Goal: Information Seeking & Learning: Check status

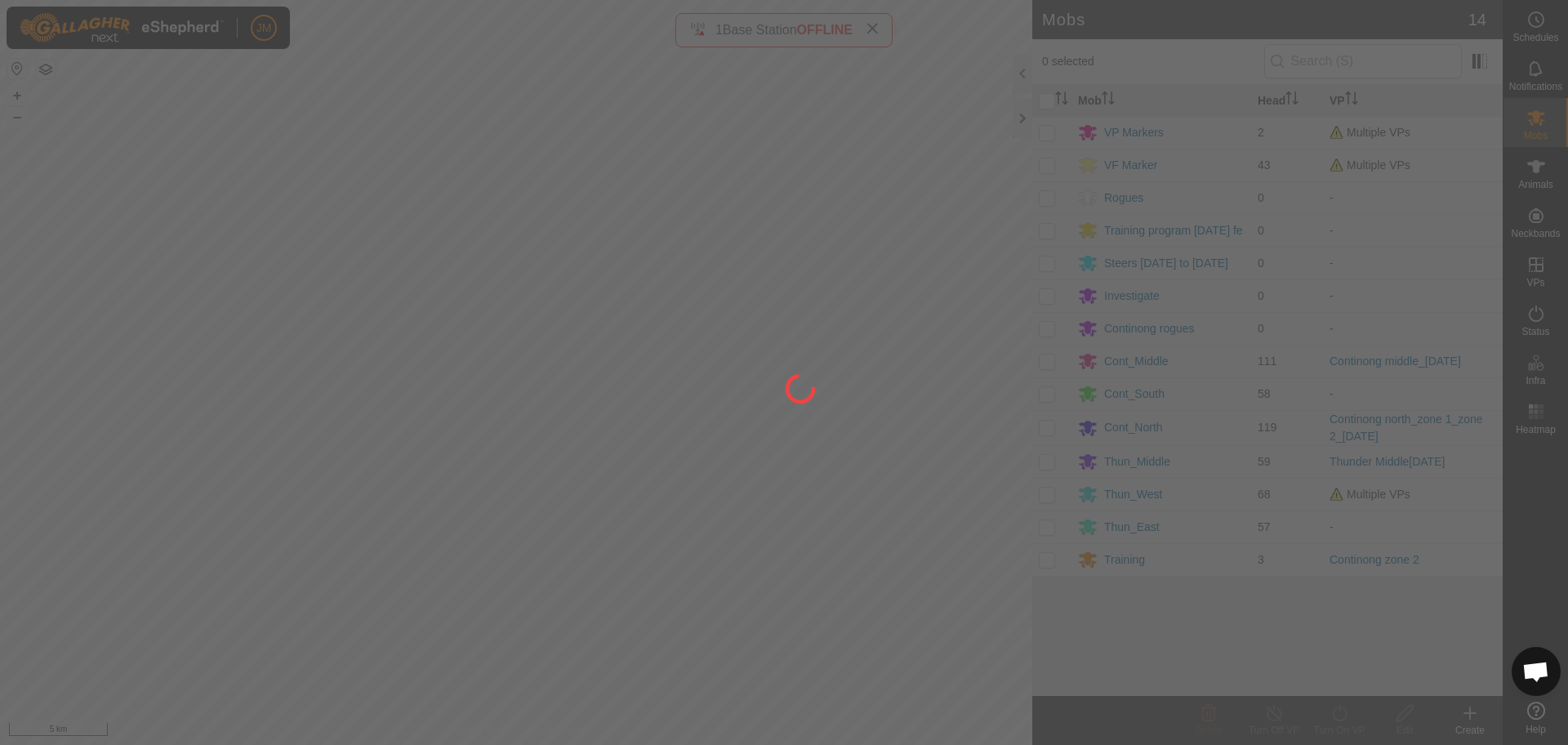
click at [16, 96] on div at bounding box center [784, 372] width 1568 height 745
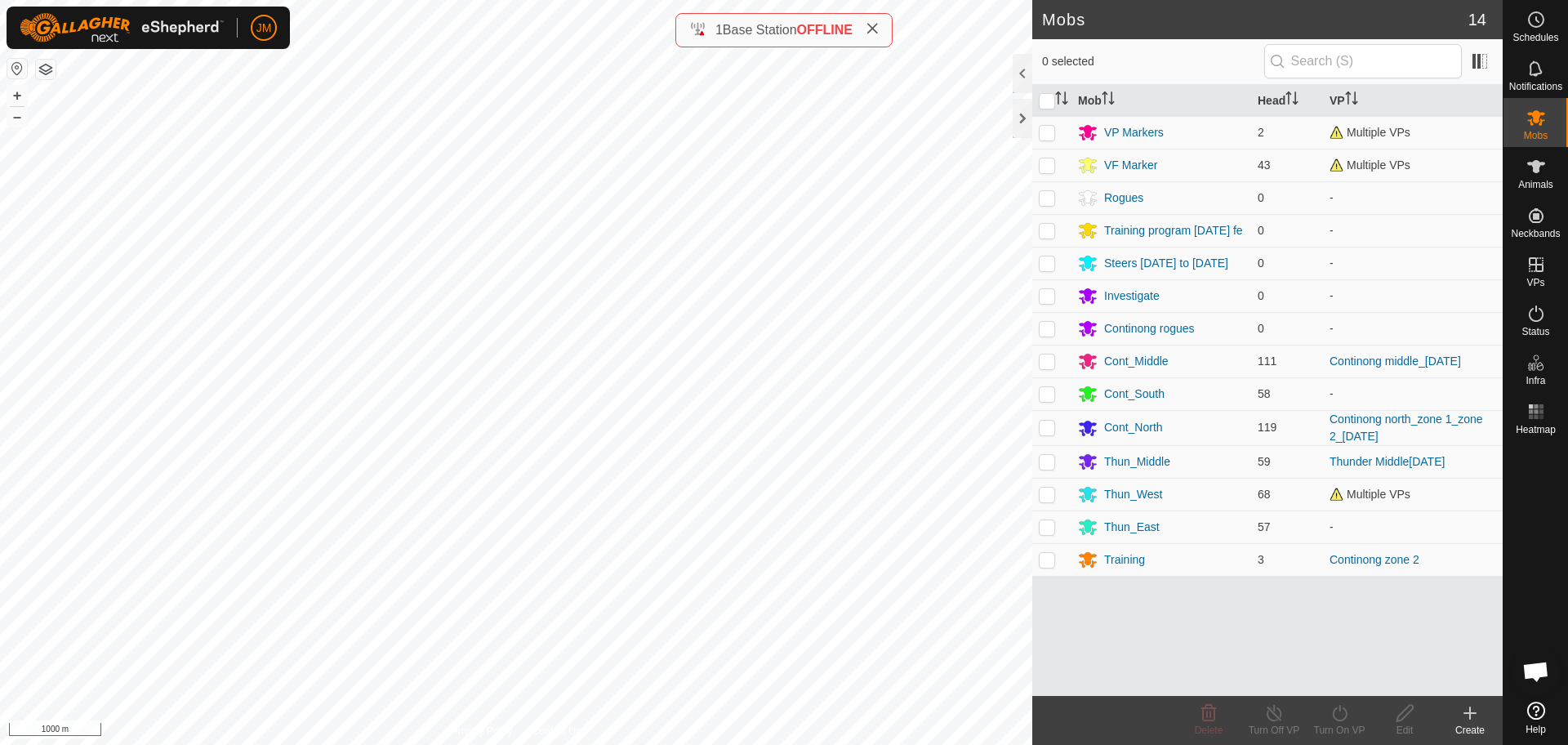
click at [876, 27] on icon at bounding box center [872, 28] width 13 height 13
click at [12, 102] on button "+" at bounding box center [16, 95] width 19 height 19
click at [22, 101] on button "+" at bounding box center [16, 95] width 19 height 19
click at [16, 97] on button "+" at bounding box center [16, 95] width 19 height 19
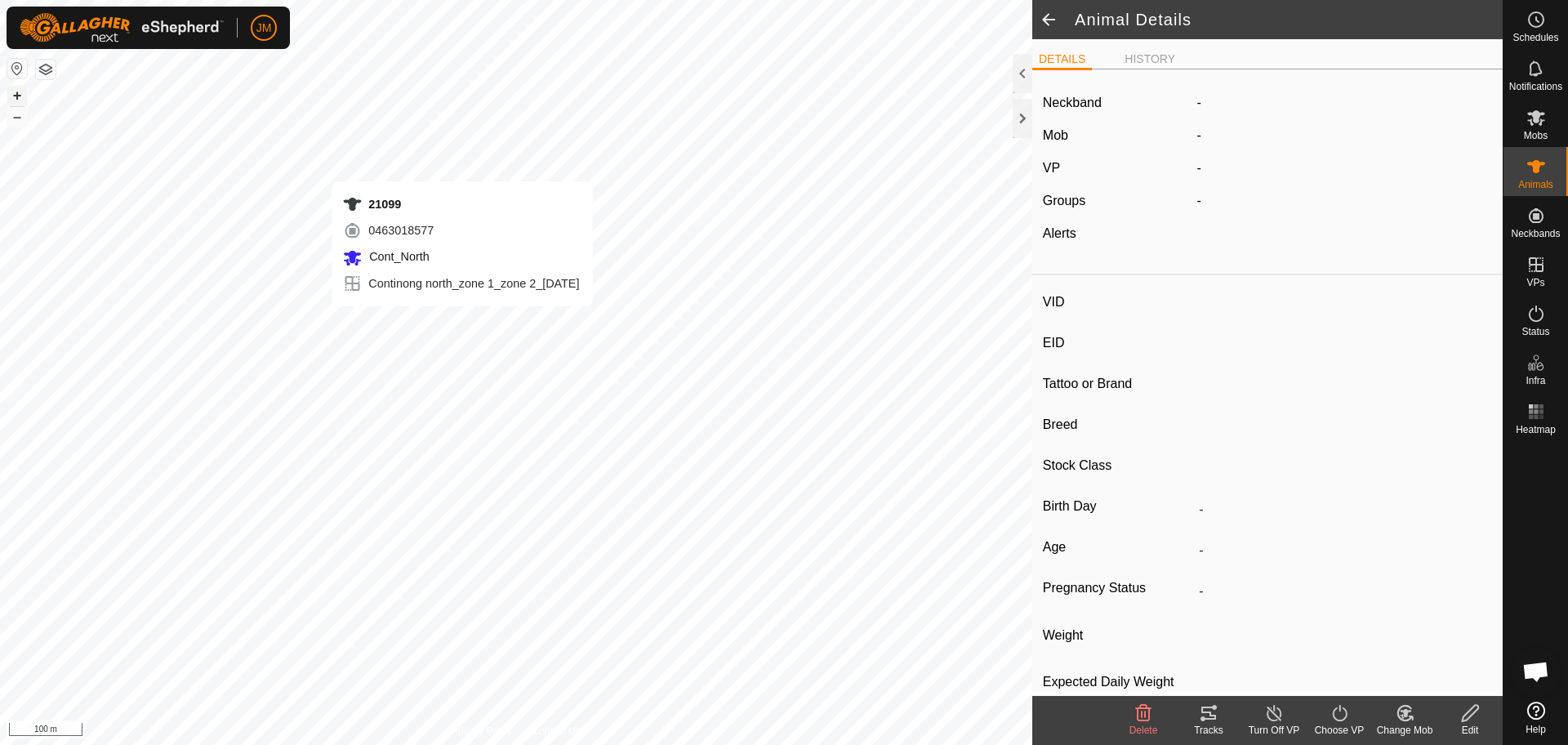
type input "21099"
type input "-"
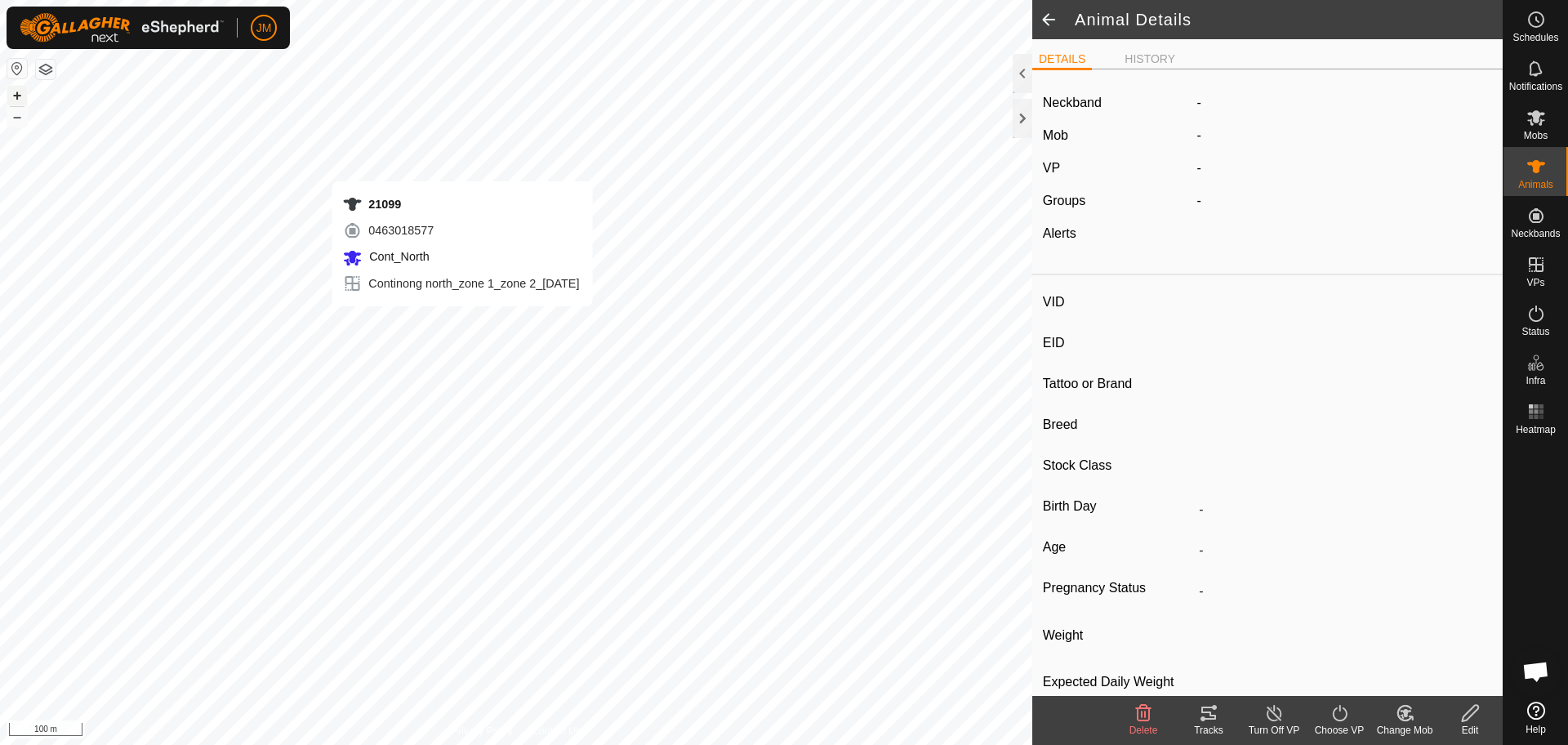
type input "-"
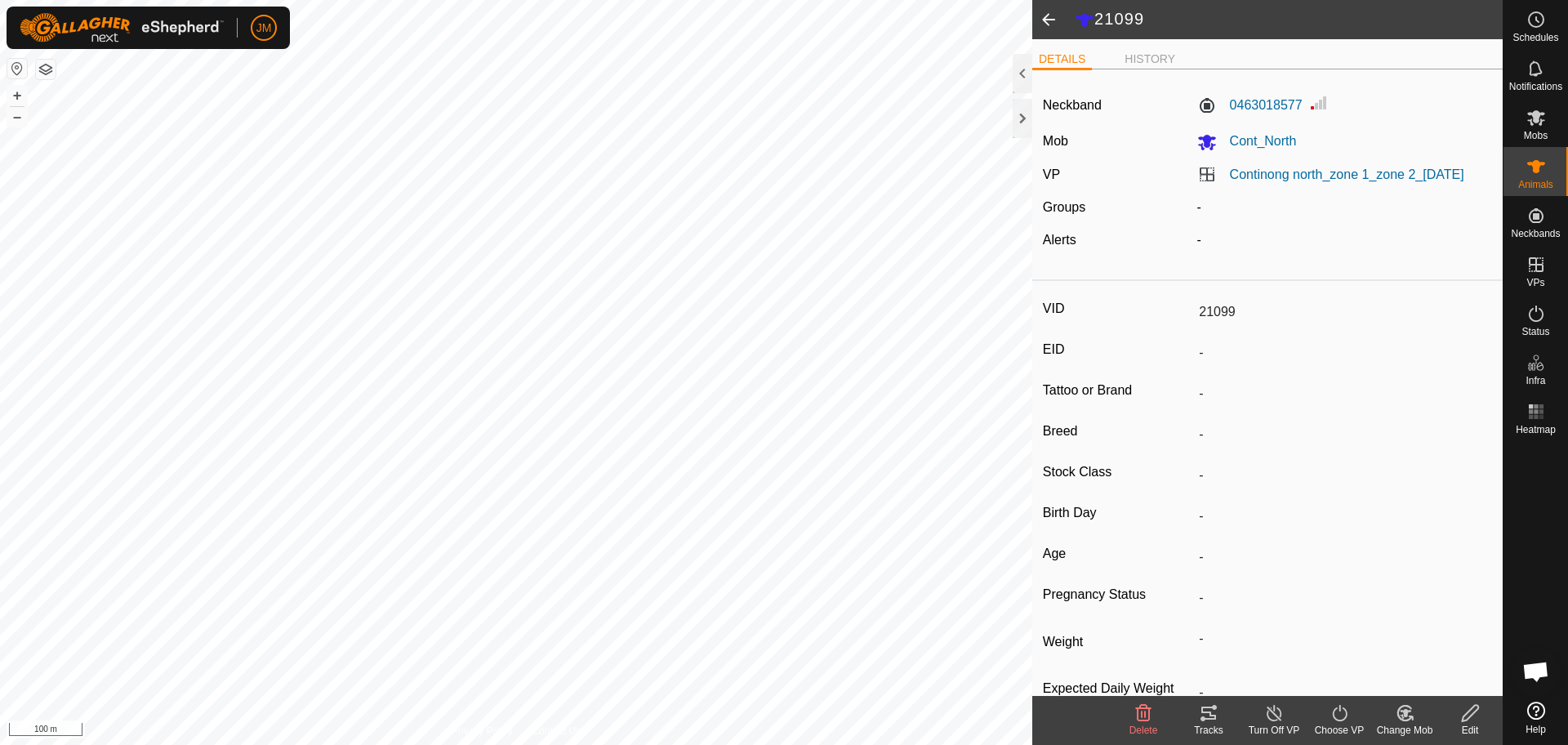
click at [1212, 718] on icon at bounding box center [1208, 713] width 15 height 13
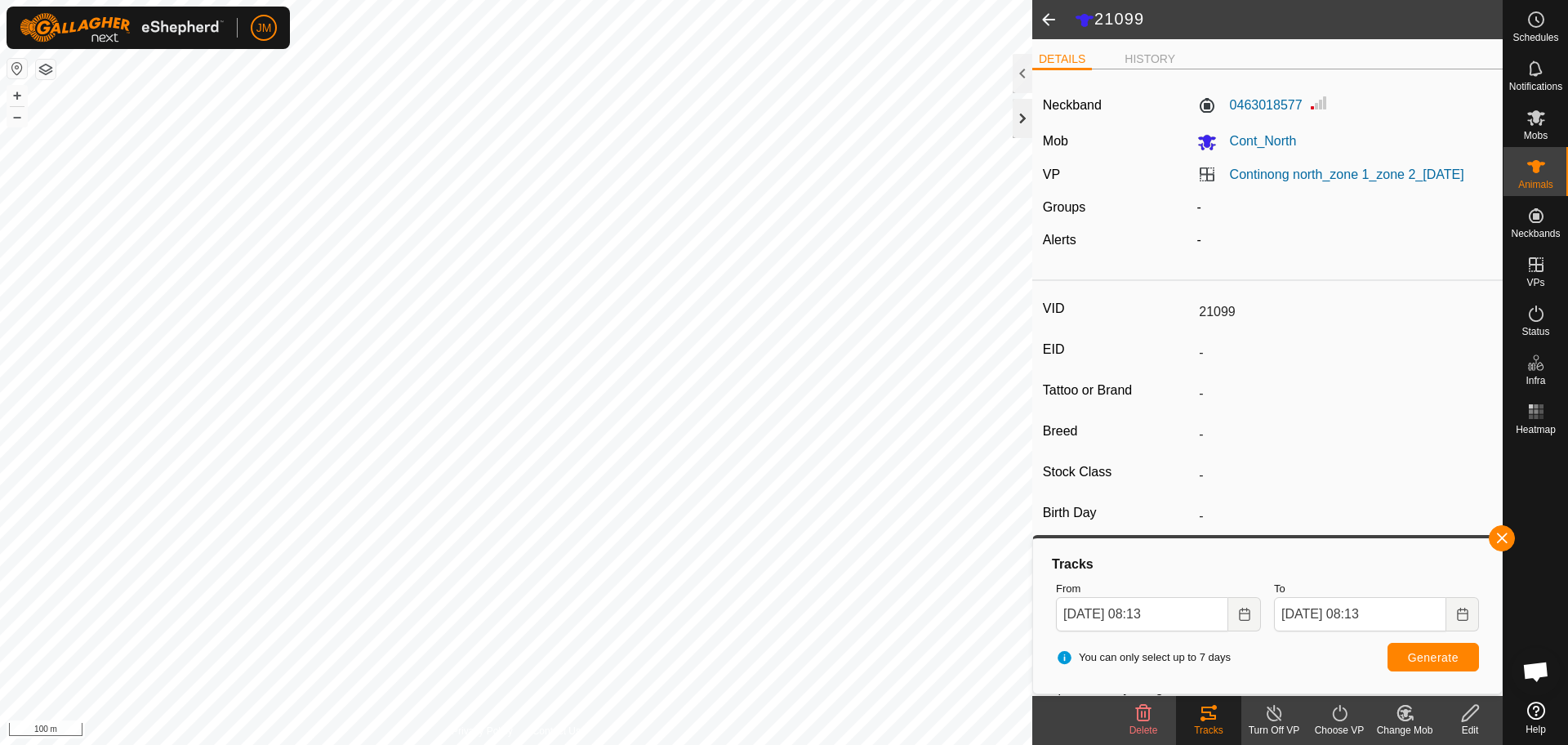
click at [1019, 120] on div at bounding box center [1022, 118] width 19 height 39
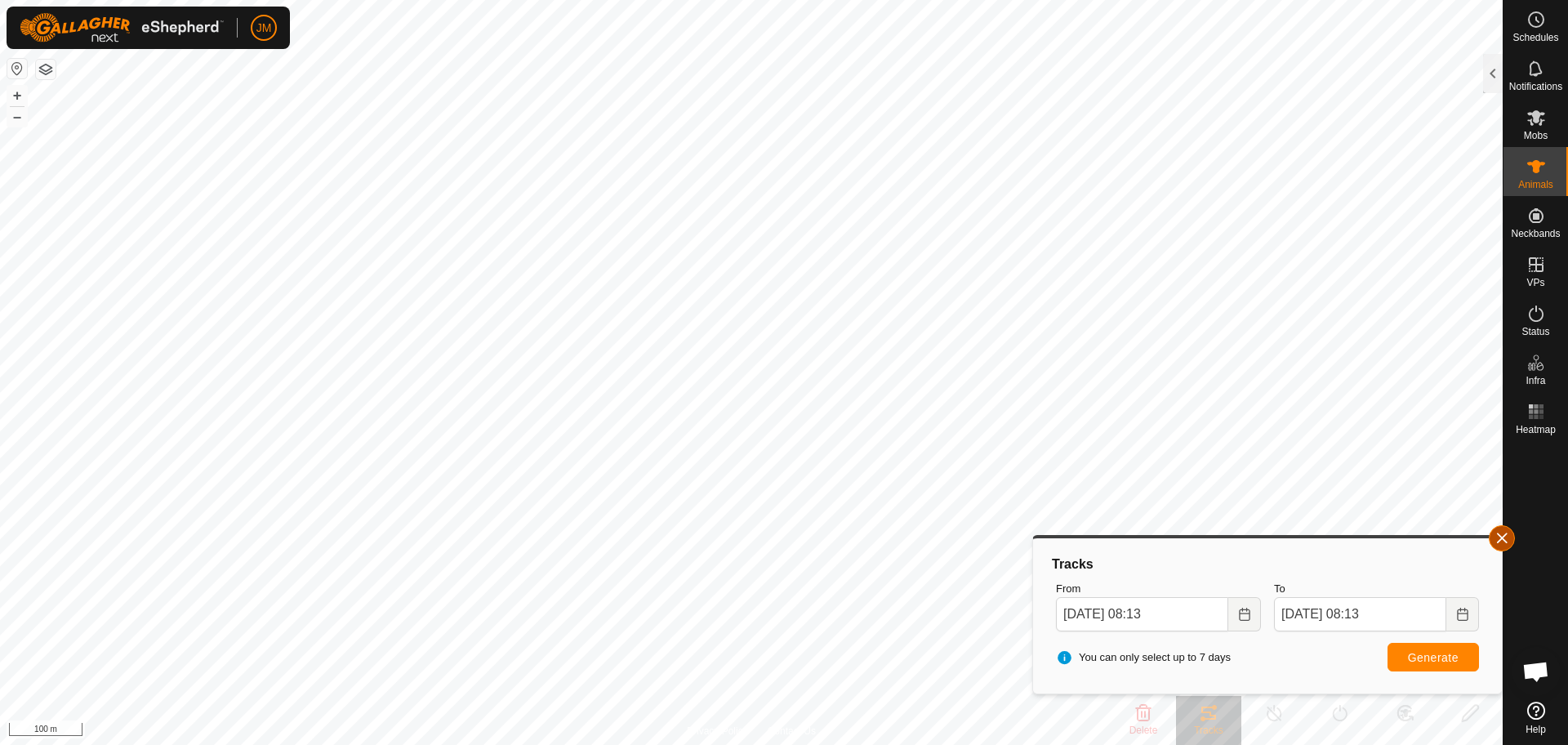
click at [1500, 540] on button "button" at bounding box center [1501, 538] width 26 height 26
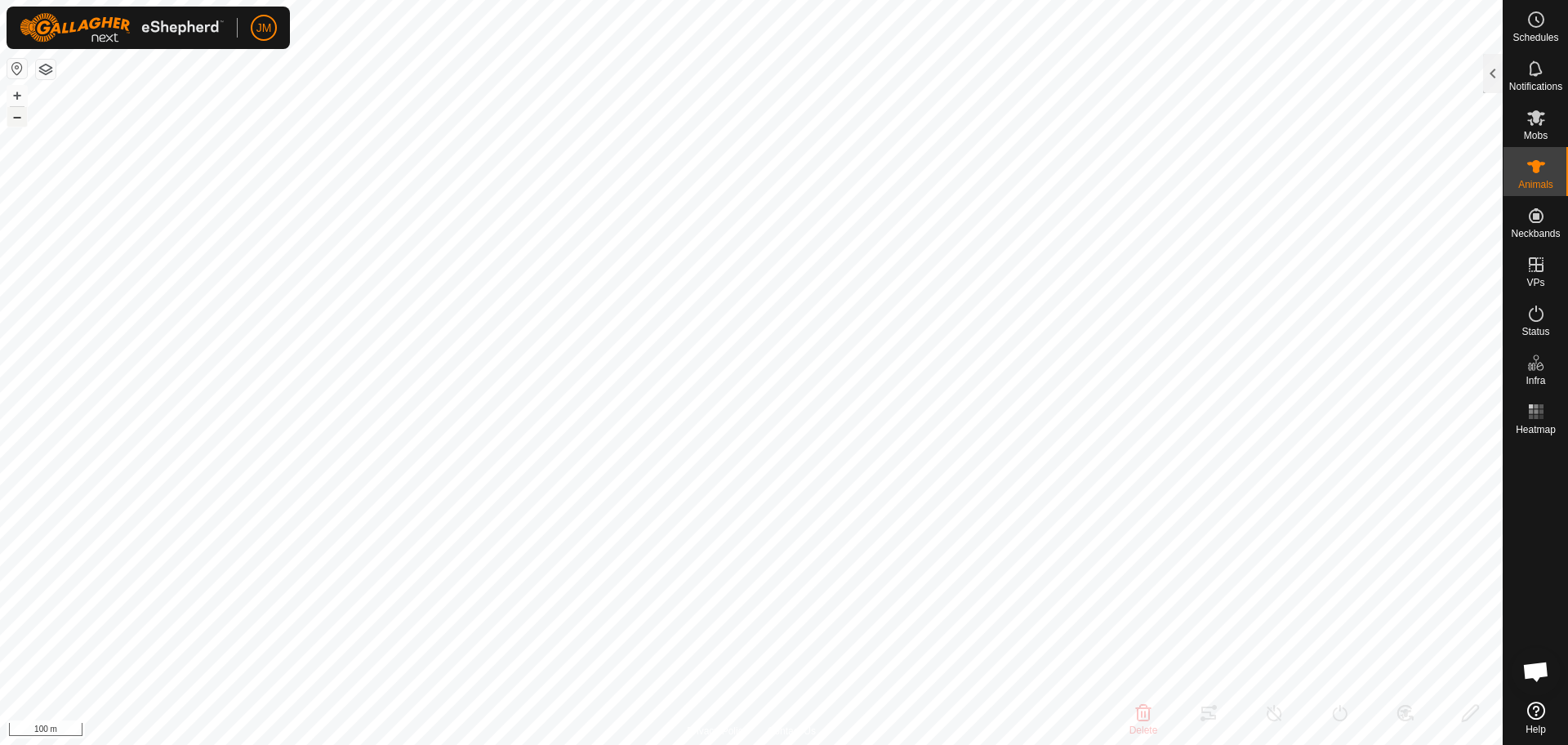
click at [16, 115] on button "–" at bounding box center [16, 116] width 19 height 19
click at [19, 120] on button "–" at bounding box center [16, 116] width 19 height 19
checkbox input "false"
checkbox input "true"
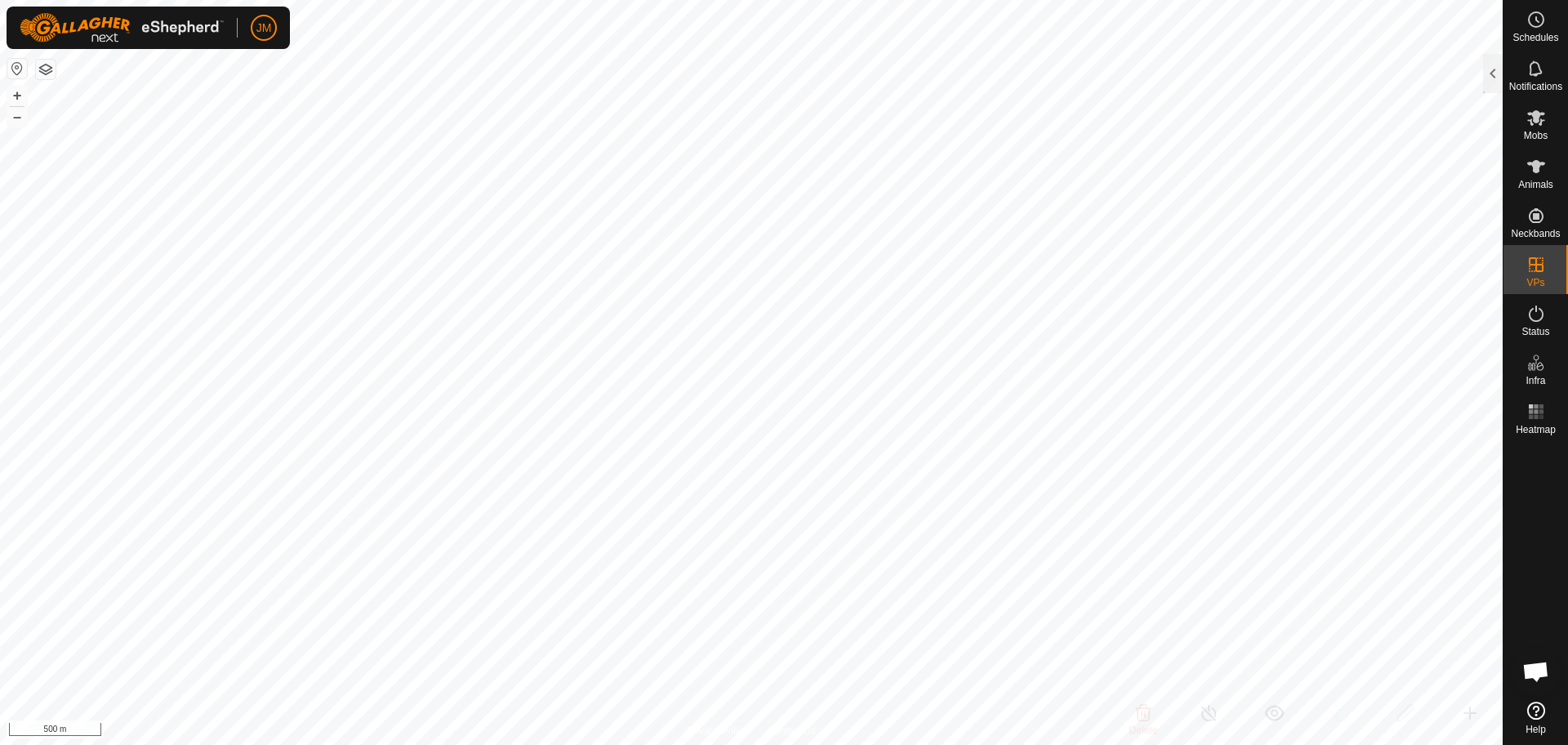
checkbox input "false"
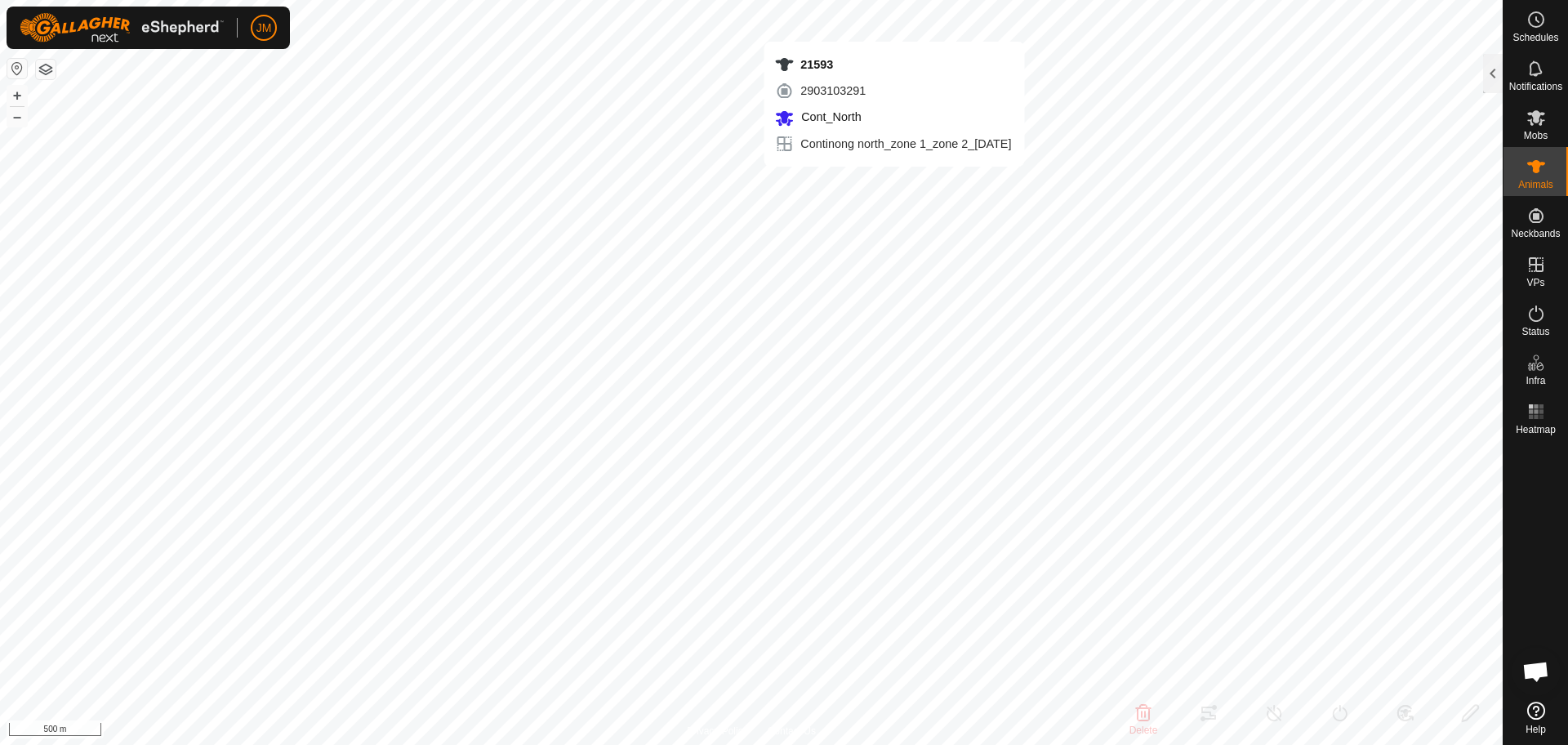
type input "21593"
type input "-"
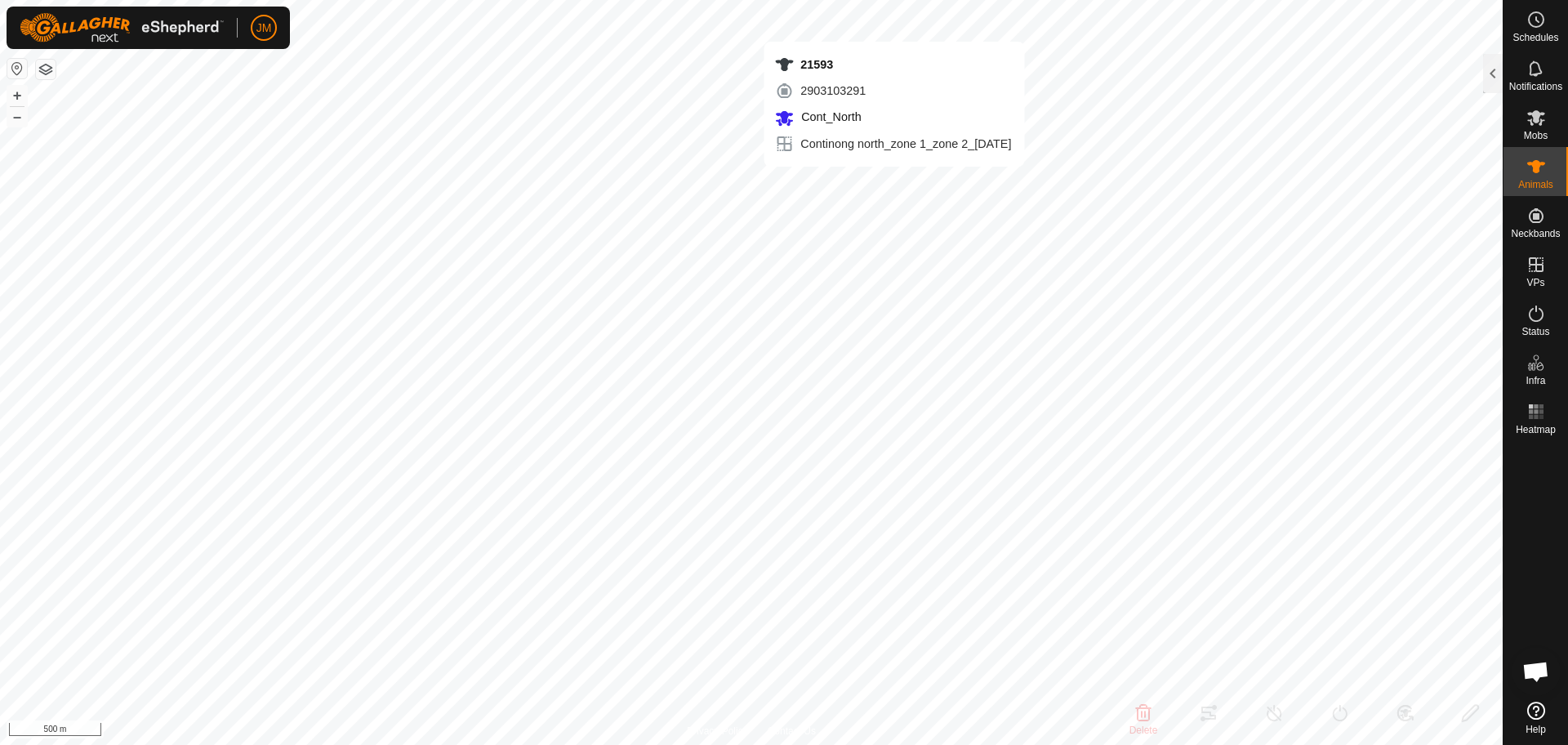
type input "-"
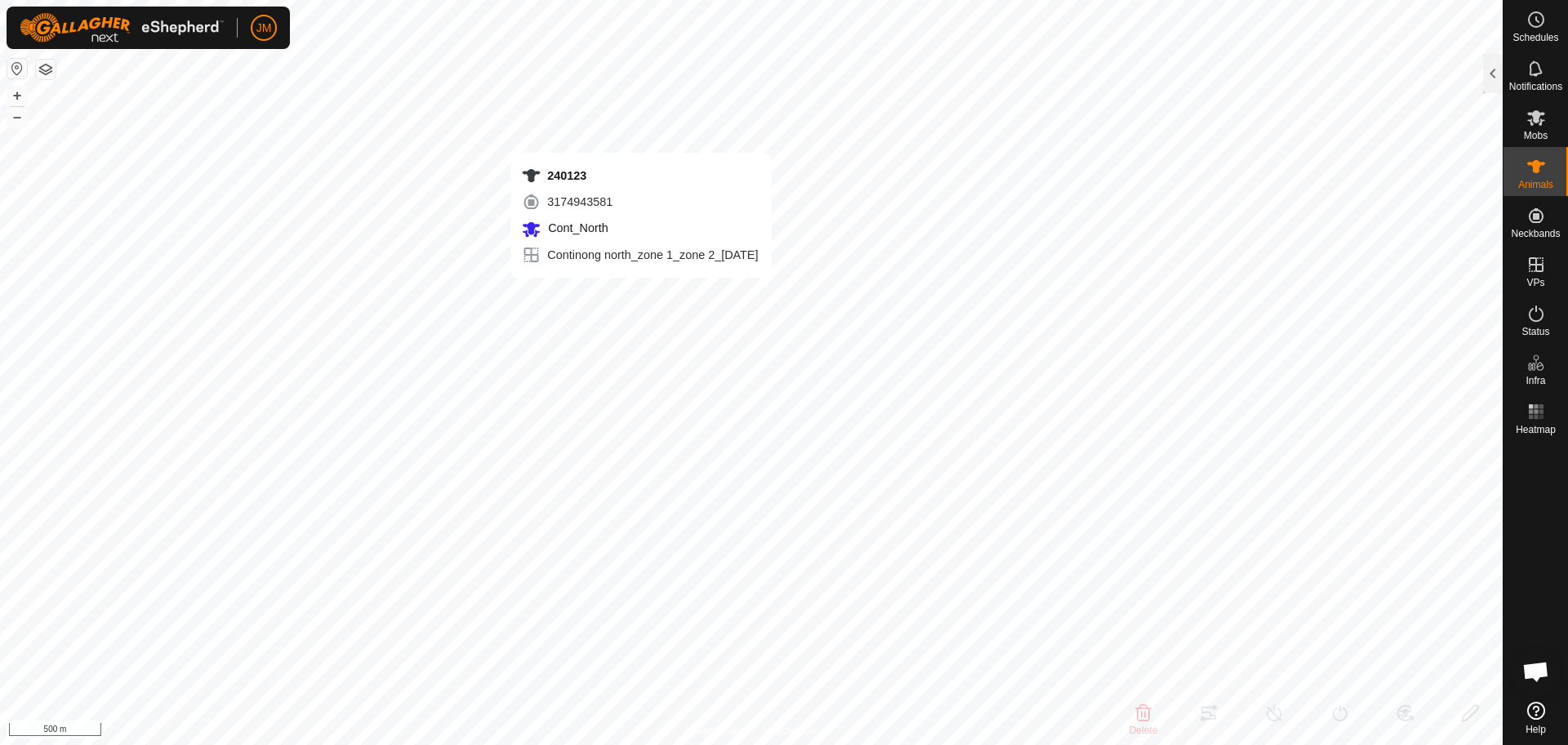
type input "20581"
type input "-"
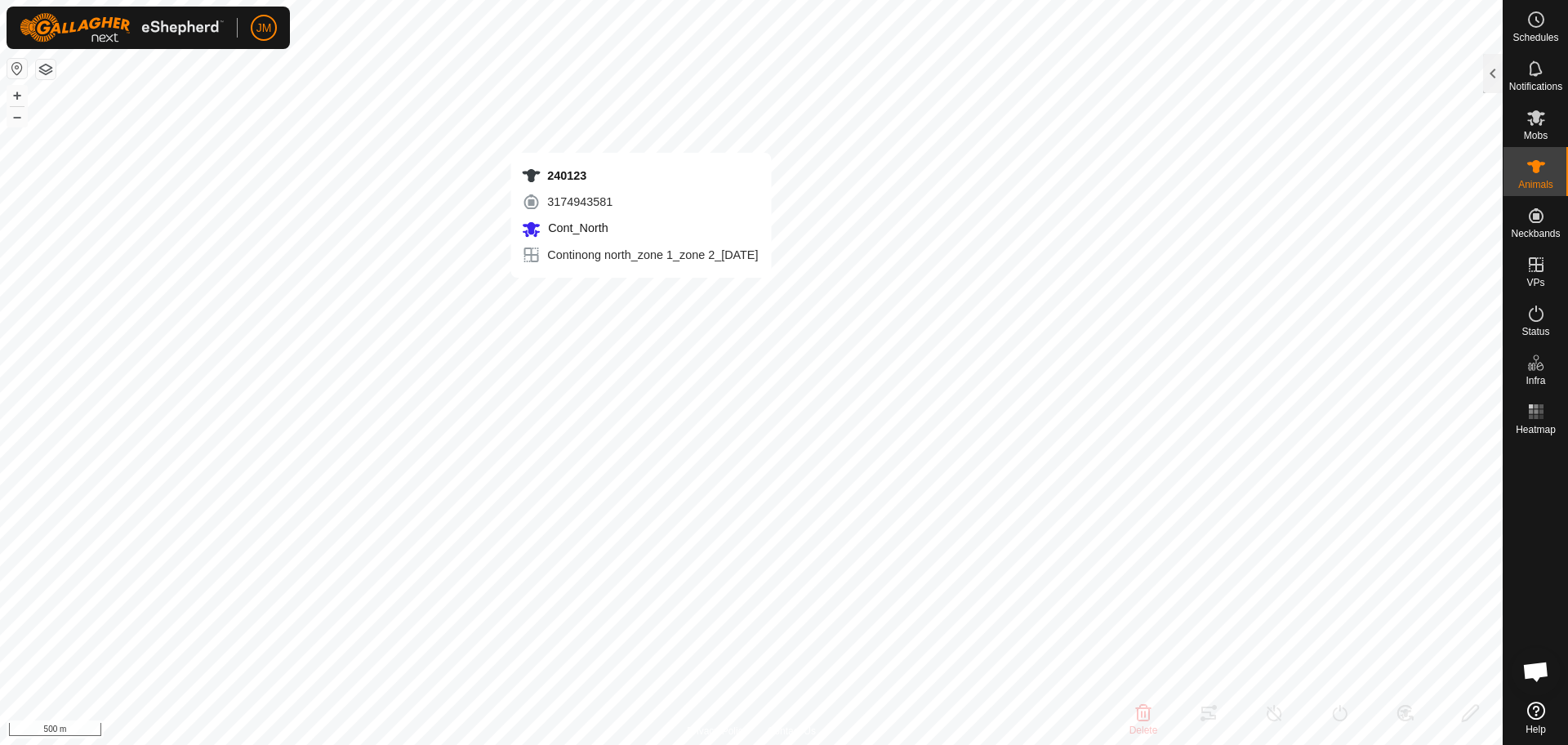
type input "-"
type input "240780"
type input "-"
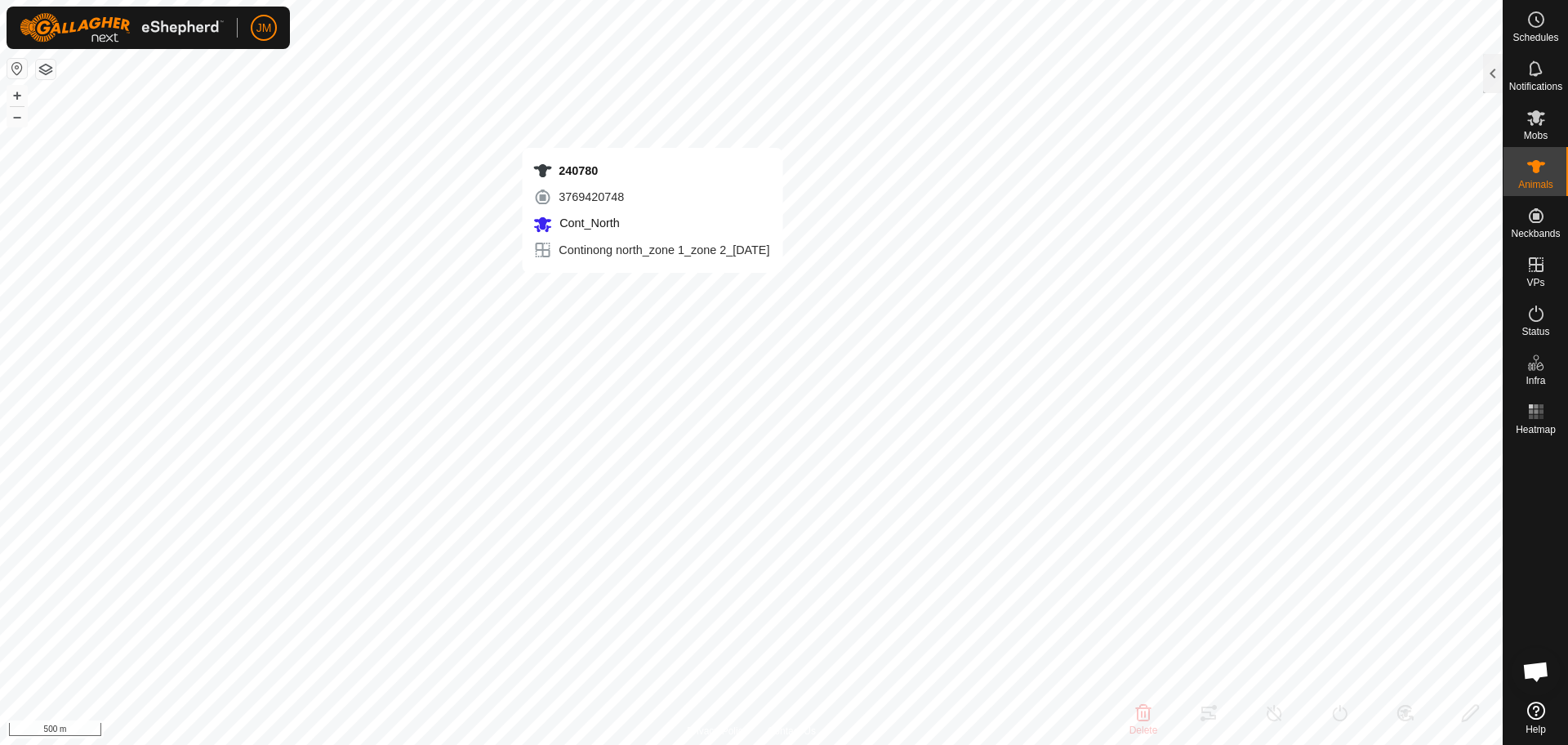
type input "-"
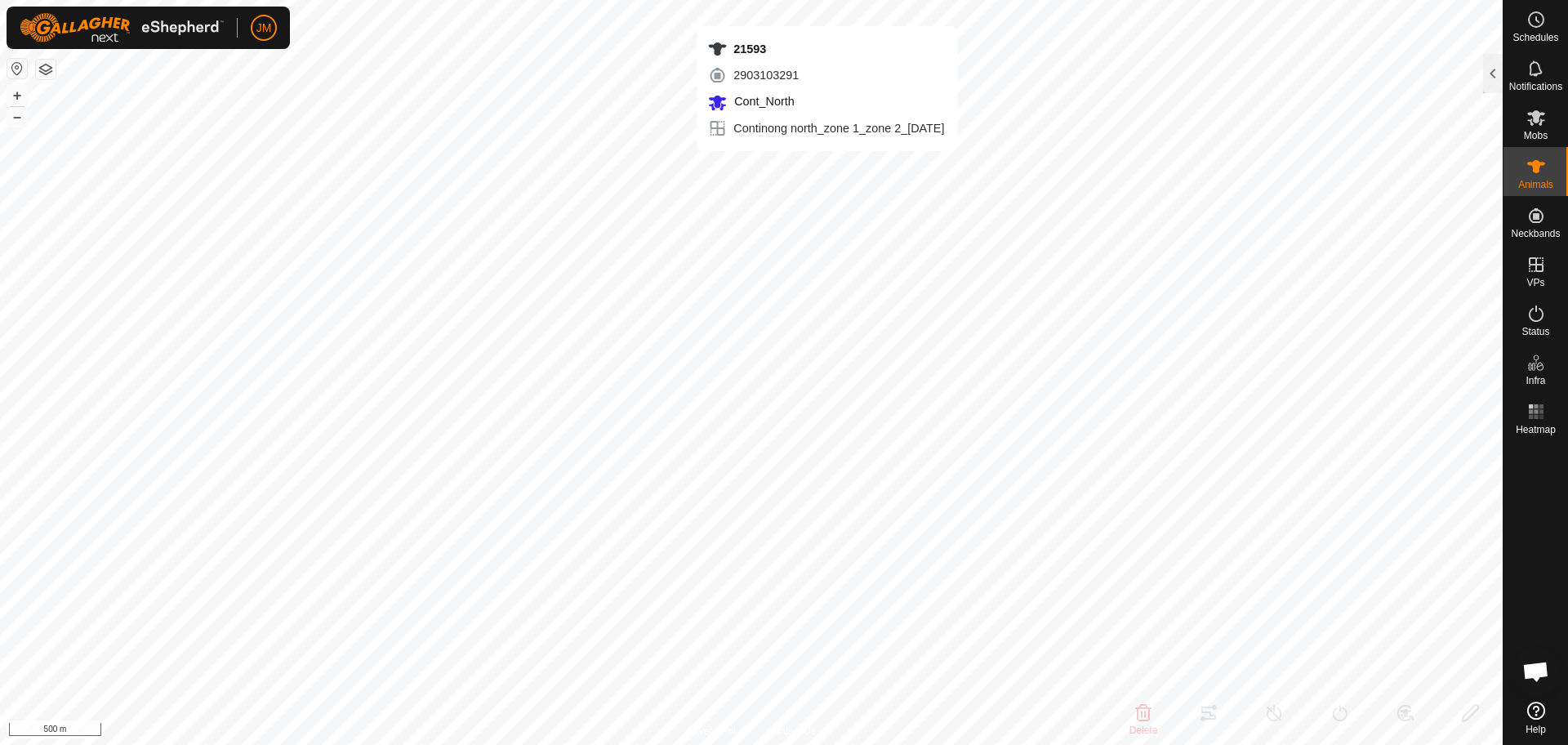
type input "21593"
type input "-"
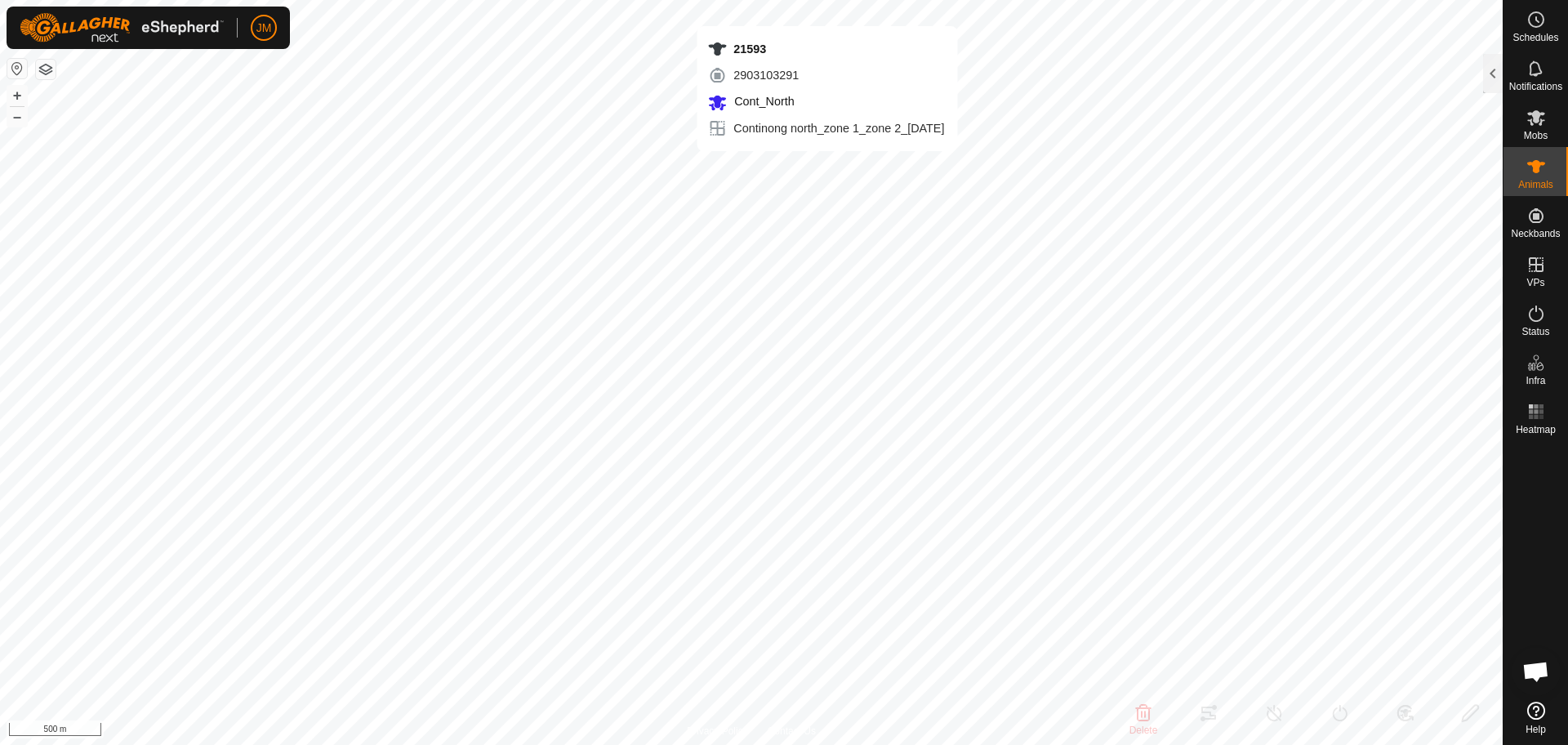
type input "-"
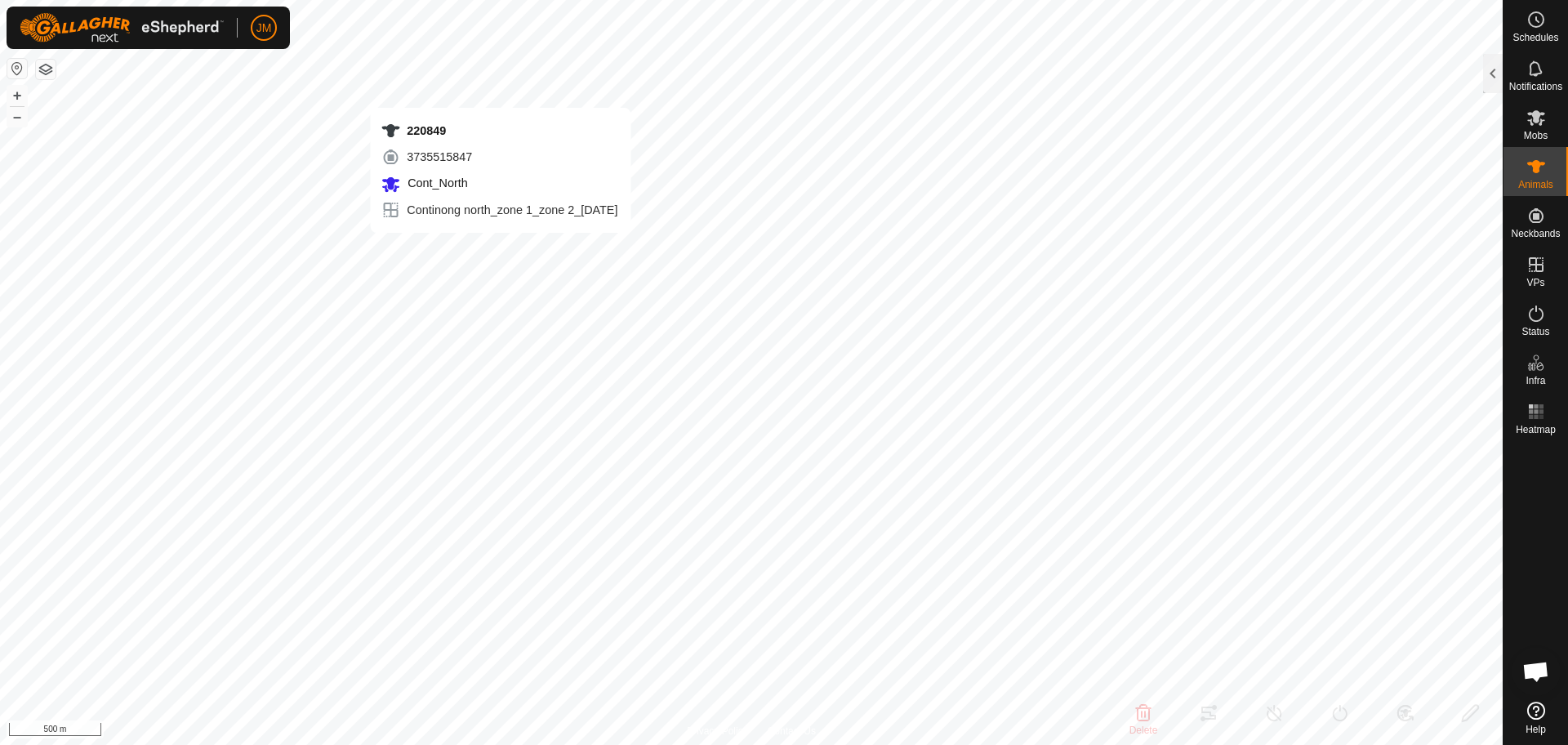
type input "220849"
type input "-"
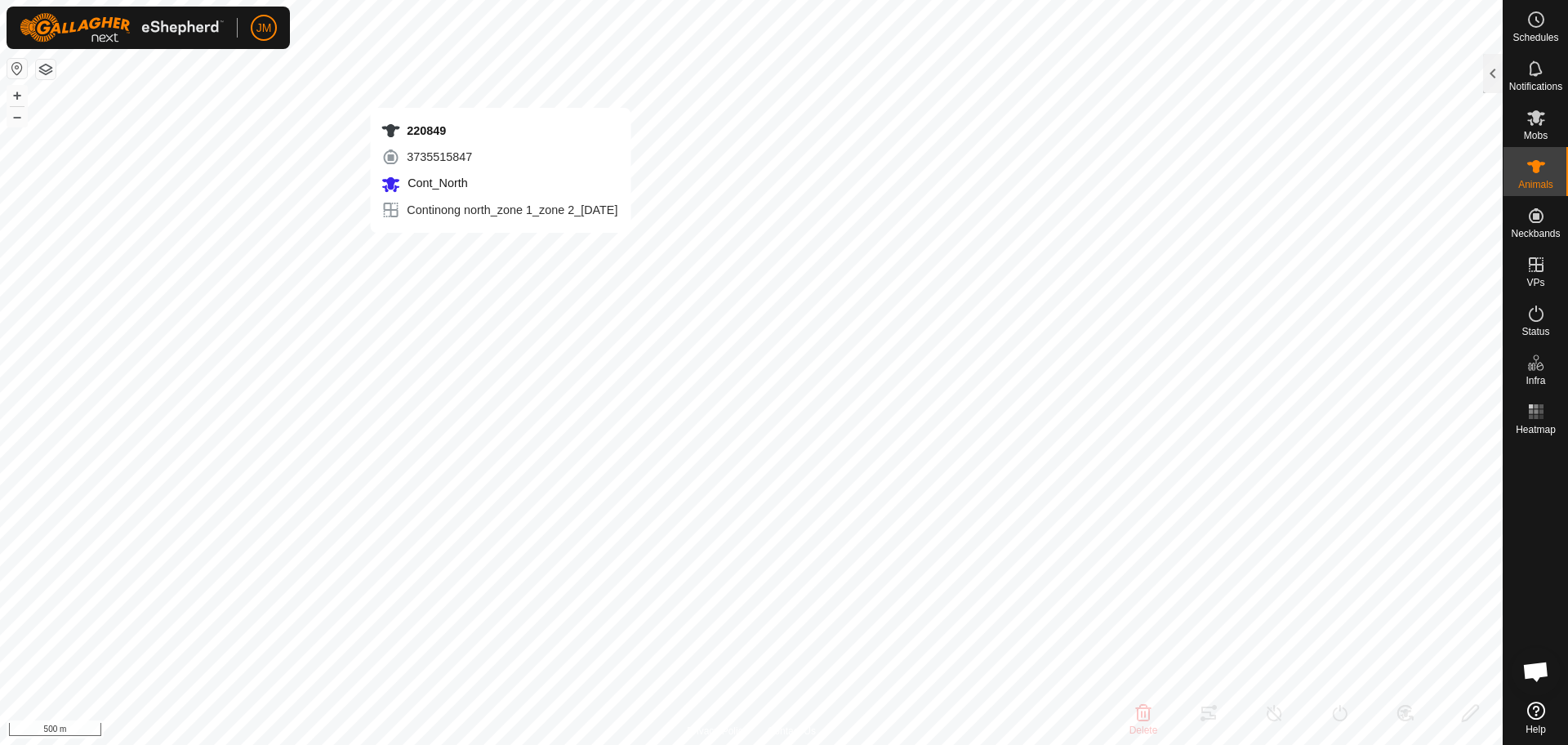
type input "-"
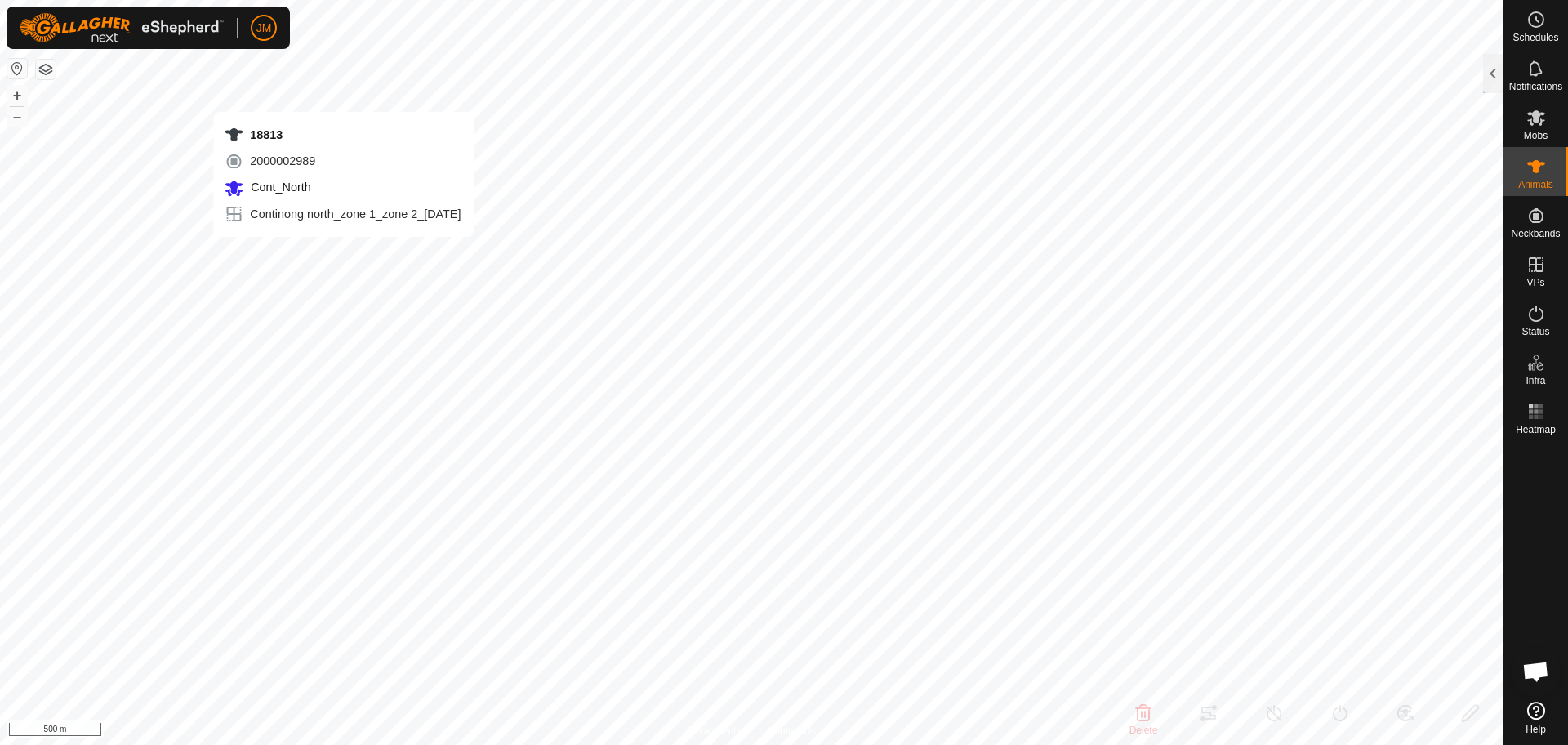
type input "18813"
type input "-"
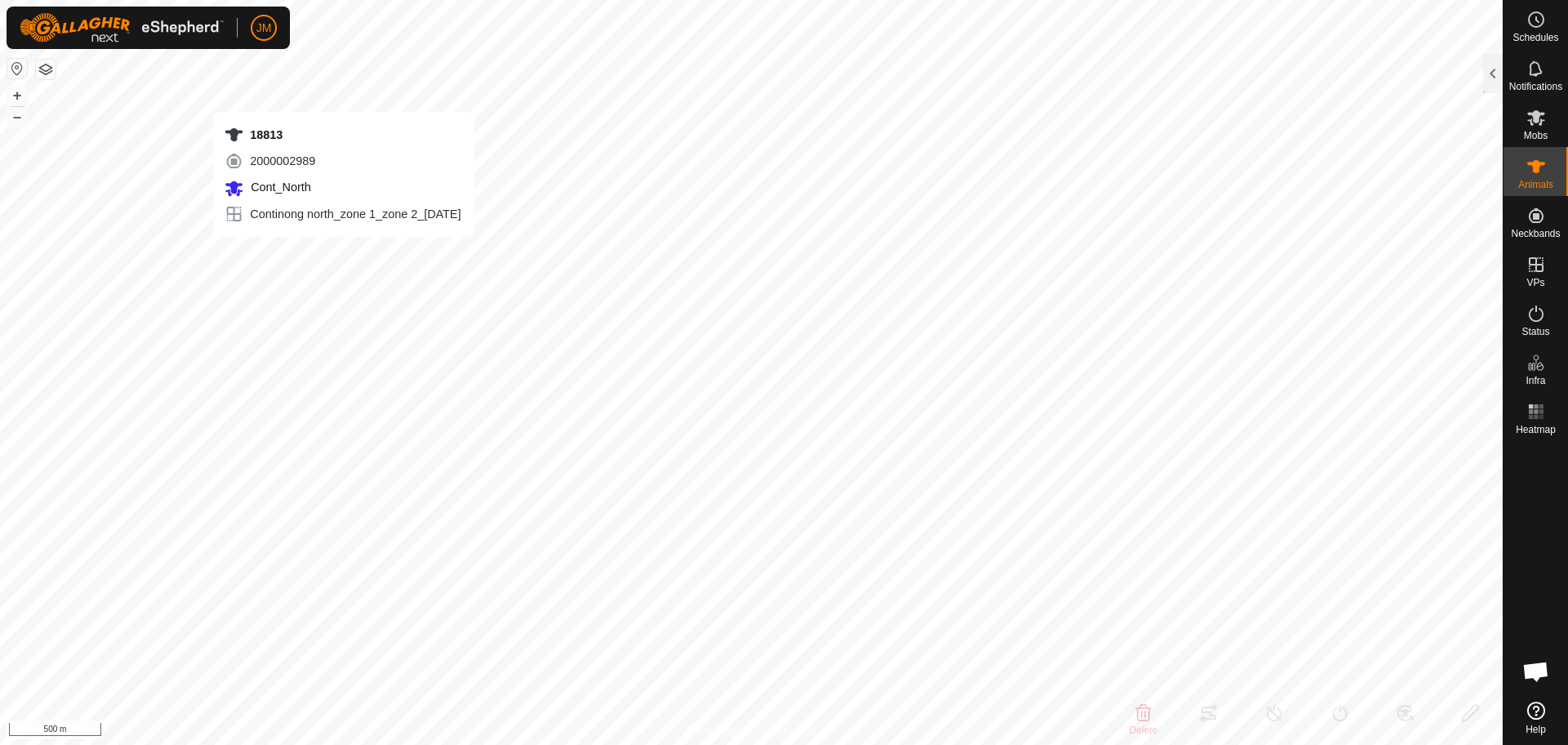
type input "-"
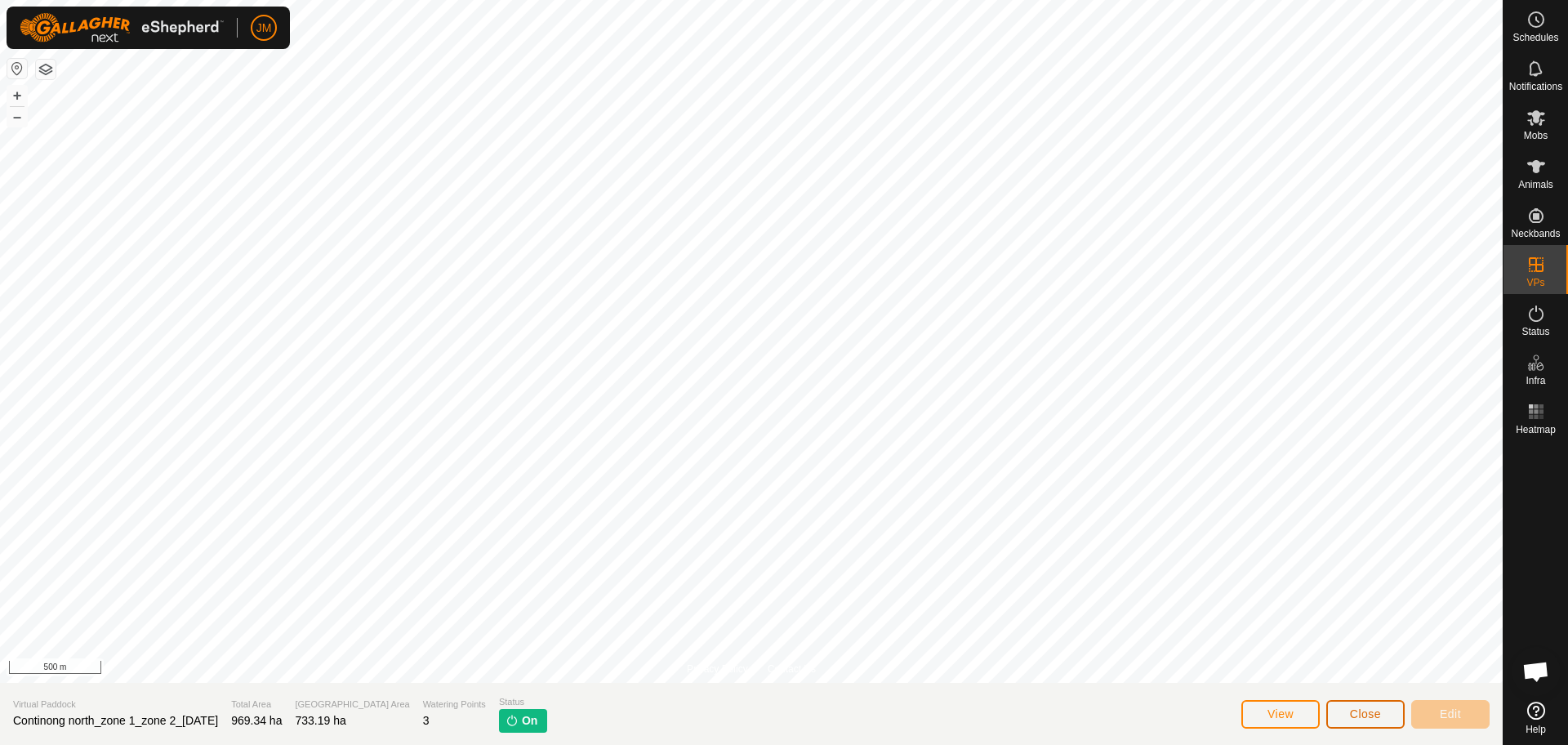
click at [1348, 714] on button "Close" at bounding box center [1365, 713] width 79 height 28
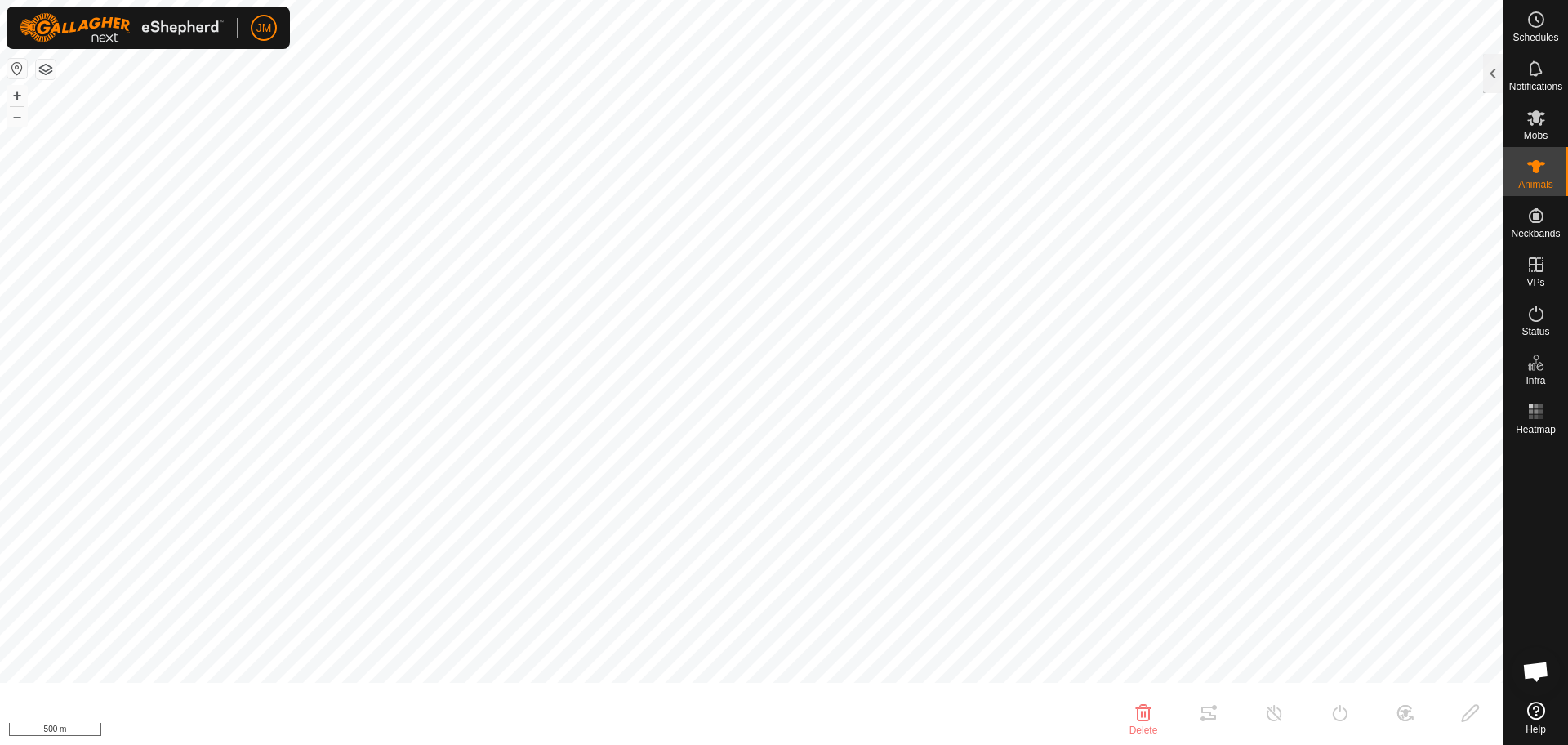
type input "18813"
type input "-"
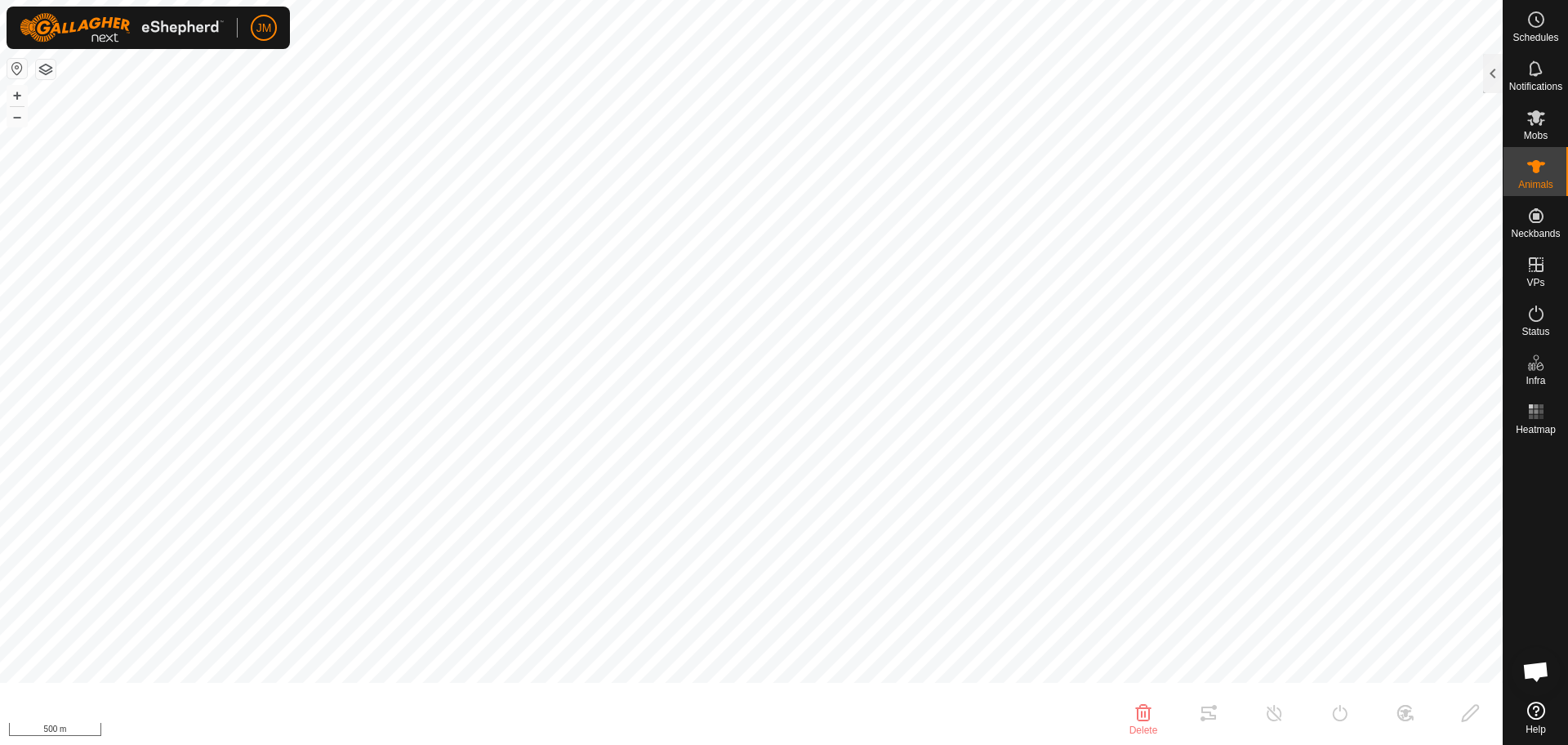
type input "-"
type input "21593"
type input "-"
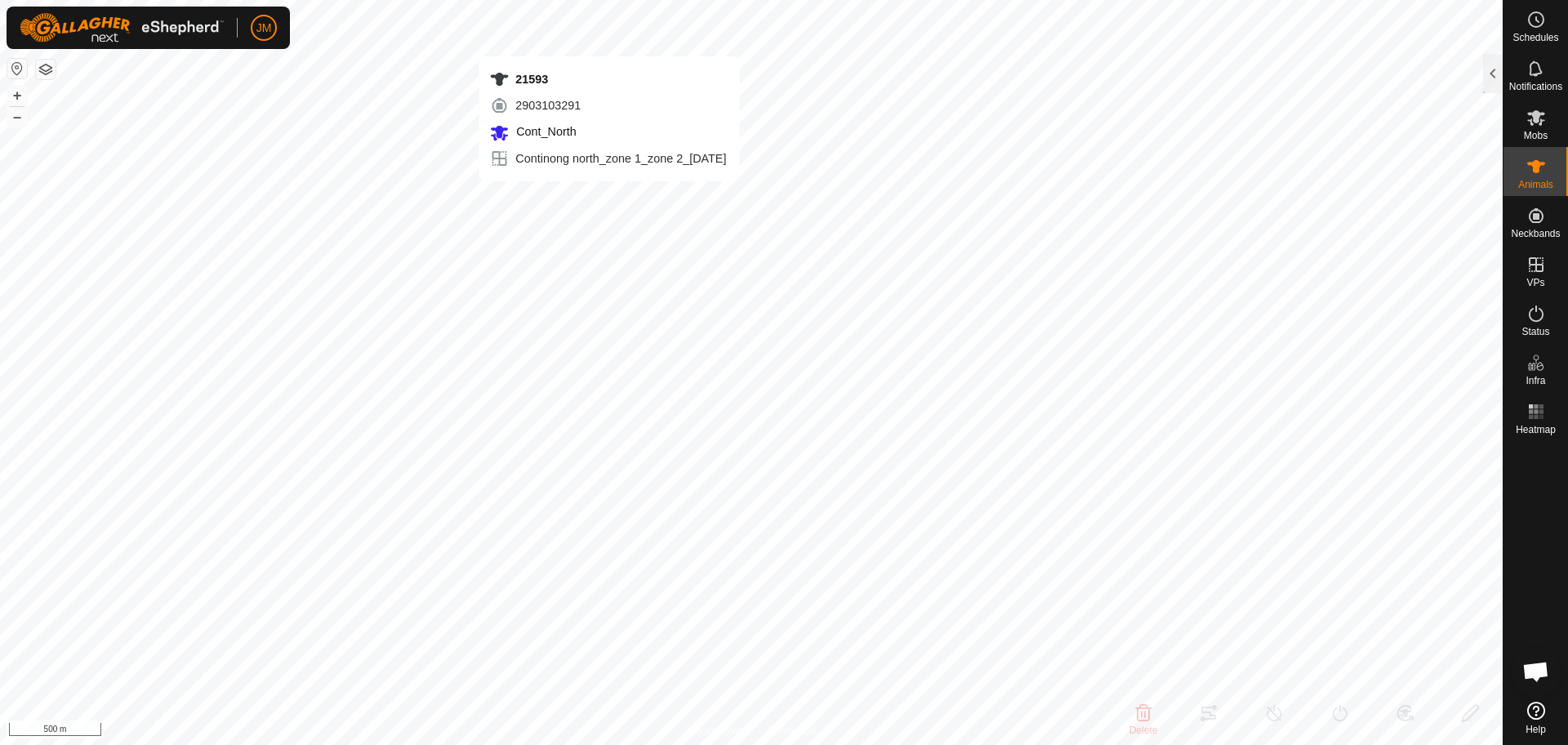
type input "-"
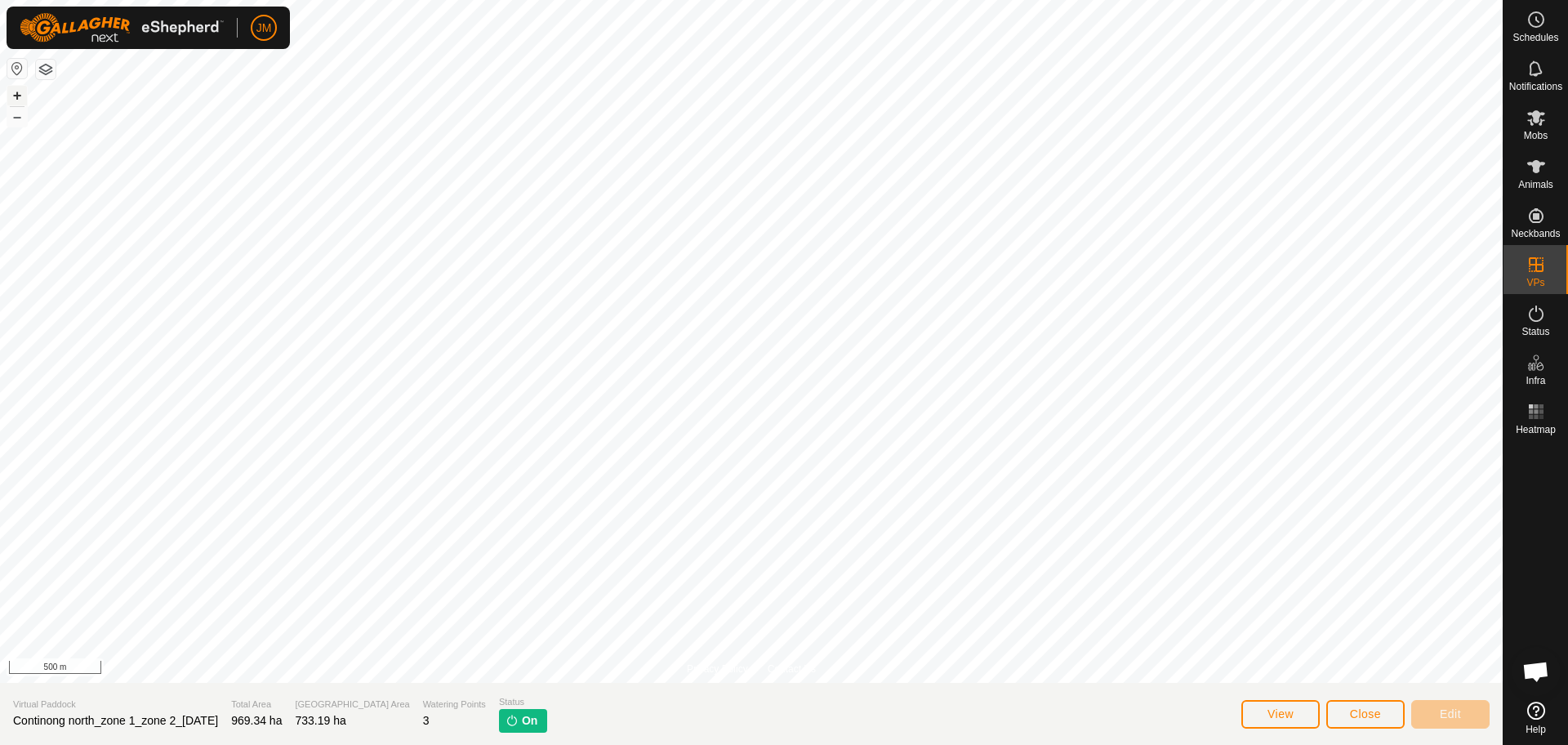
click at [15, 101] on button "+" at bounding box center [16, 95] width 19 height 19
click at [1339, 714] on button "Close" at bounding box center [1365, 713] width 79 height 28
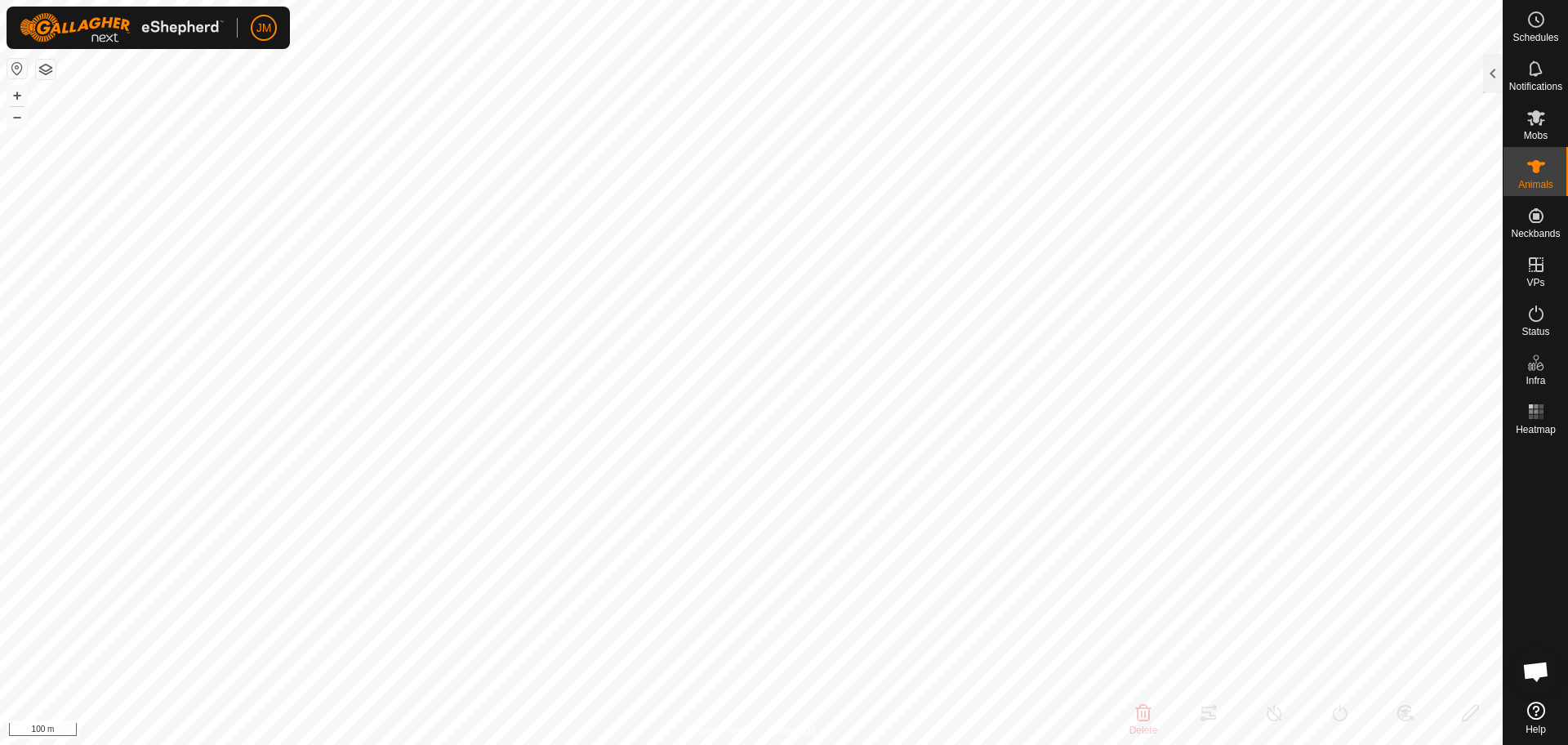
type input "21593"
type input "-"
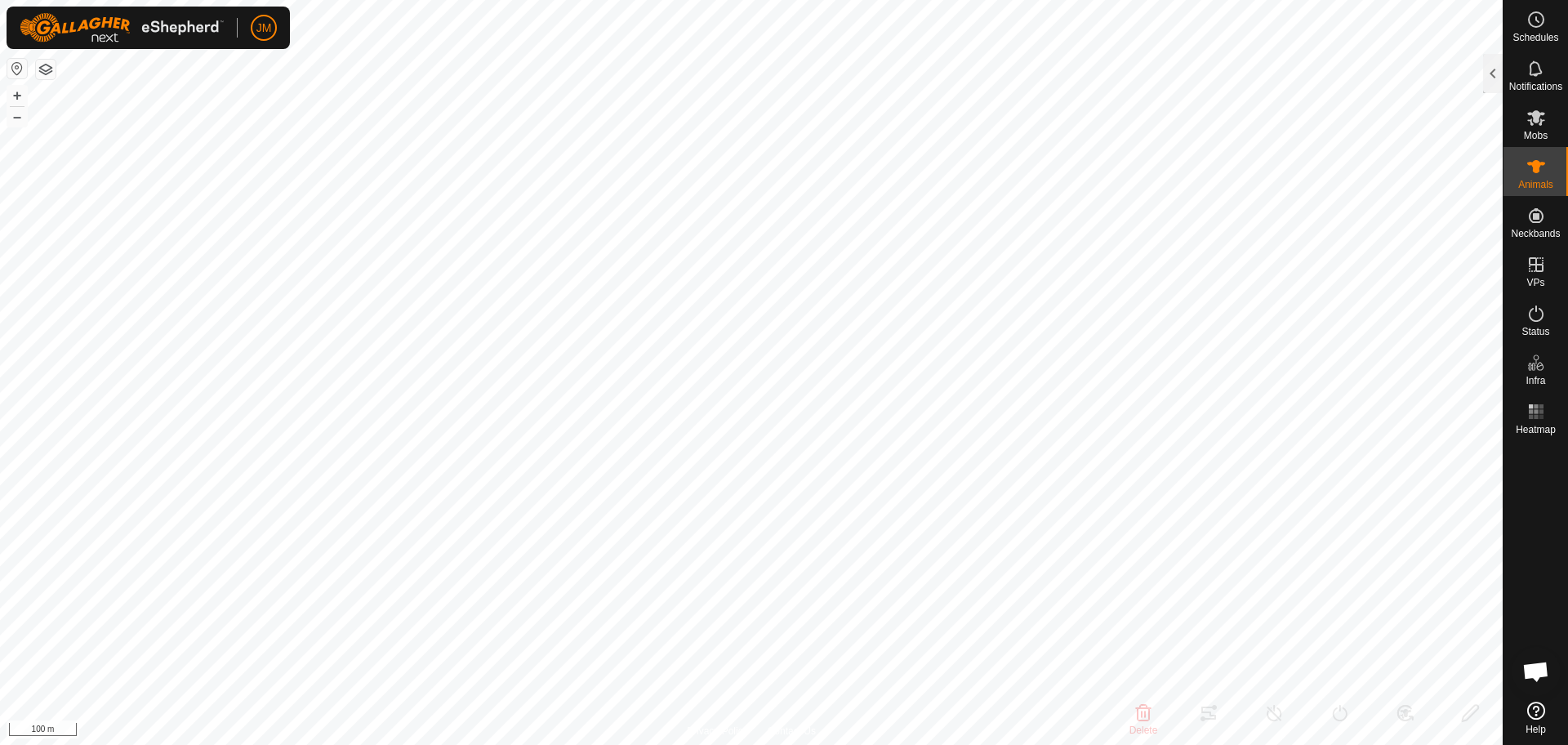
type input "-"
type input "21099"
type input "-"
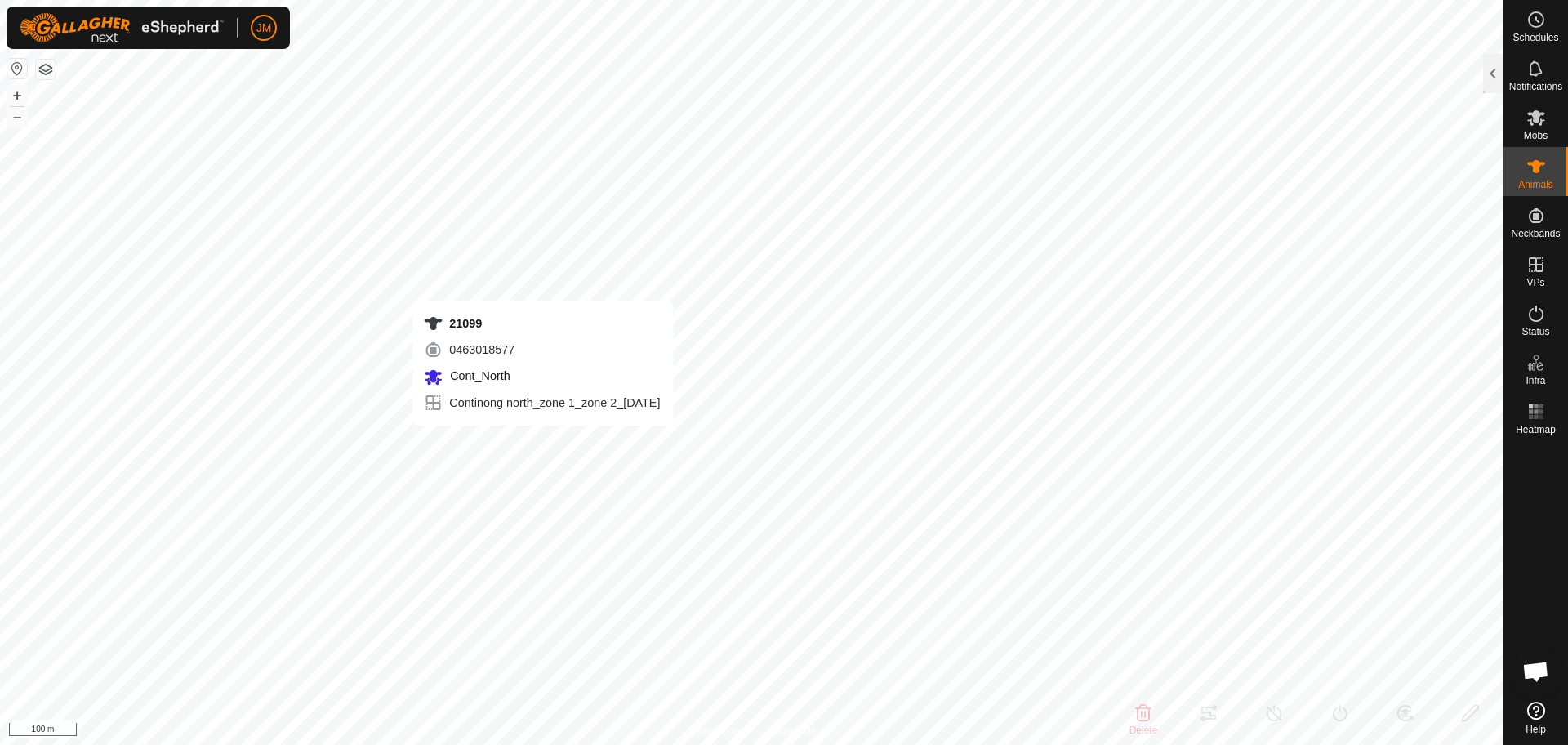
type input "-"
click at [16, 122] on button "–" at bounding box center [16, 116] width 19 height 19
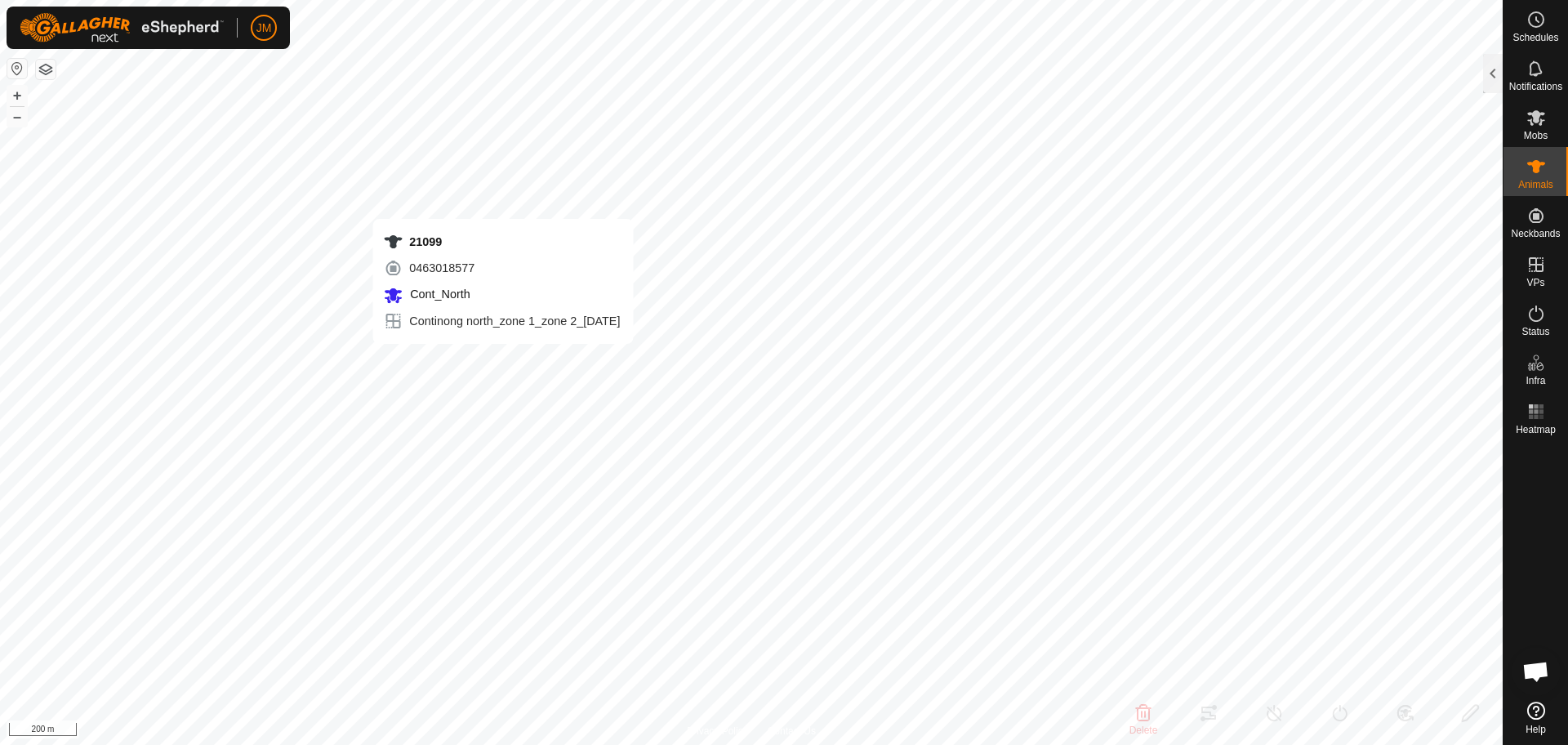
type input "21099"
type input "-"
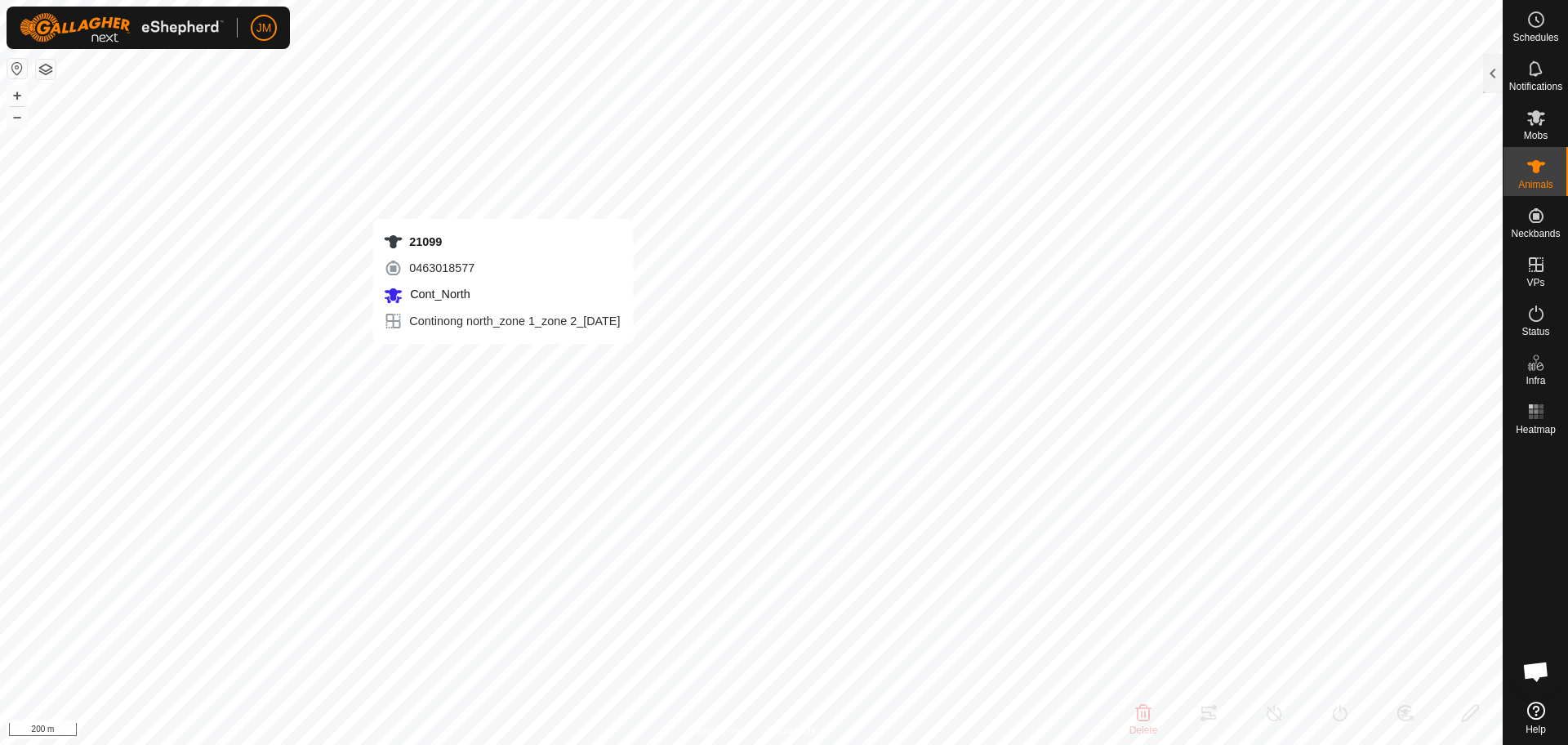
type input "-"
click at [21, 97] on button "+" at bounding box center [16, 95] width 19 height 19
click at [1494, 79] on div at bounding box center [1492, 73] width 19 height 39
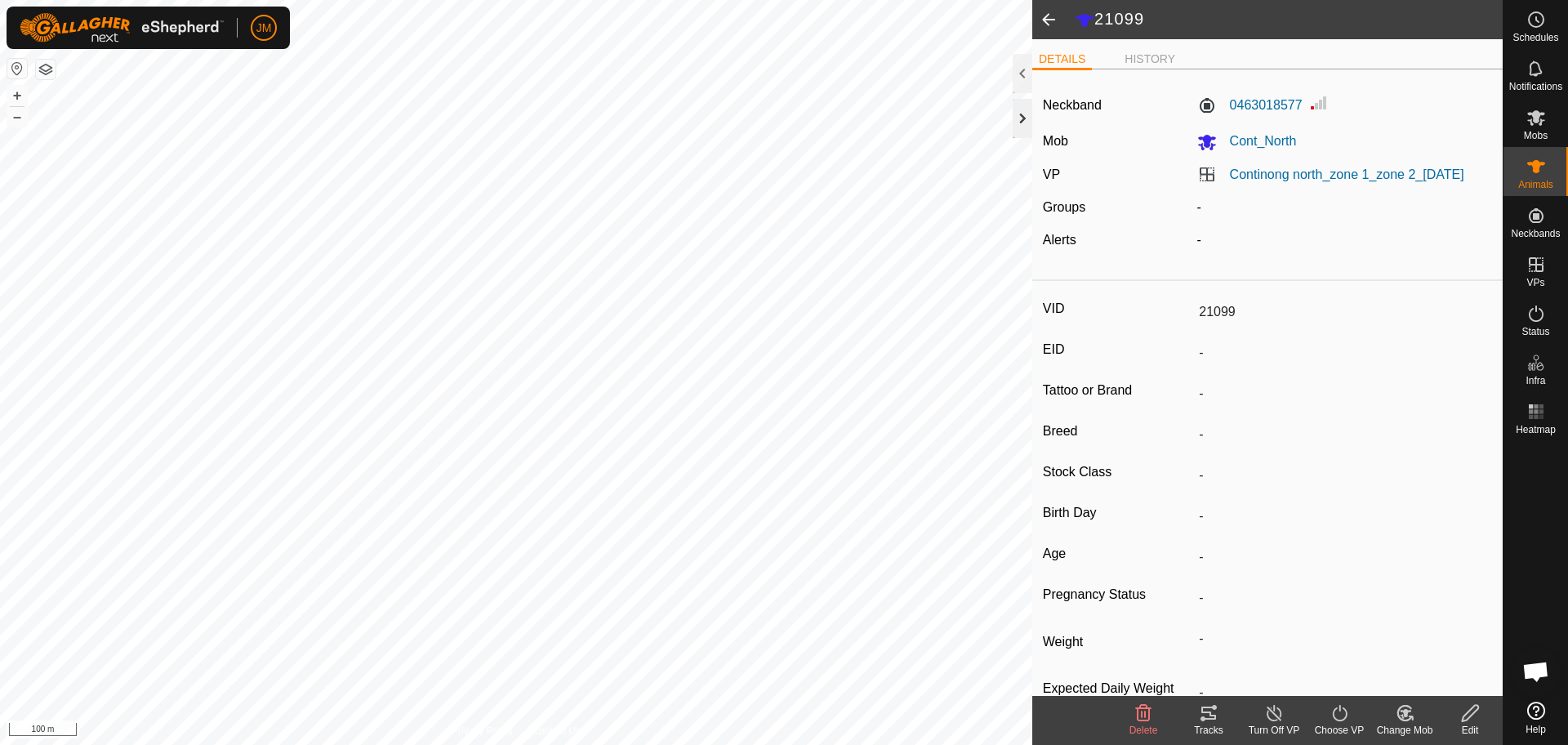
click at [1030, 129] on div at bounding box center [1022, 118] width 19 height 39
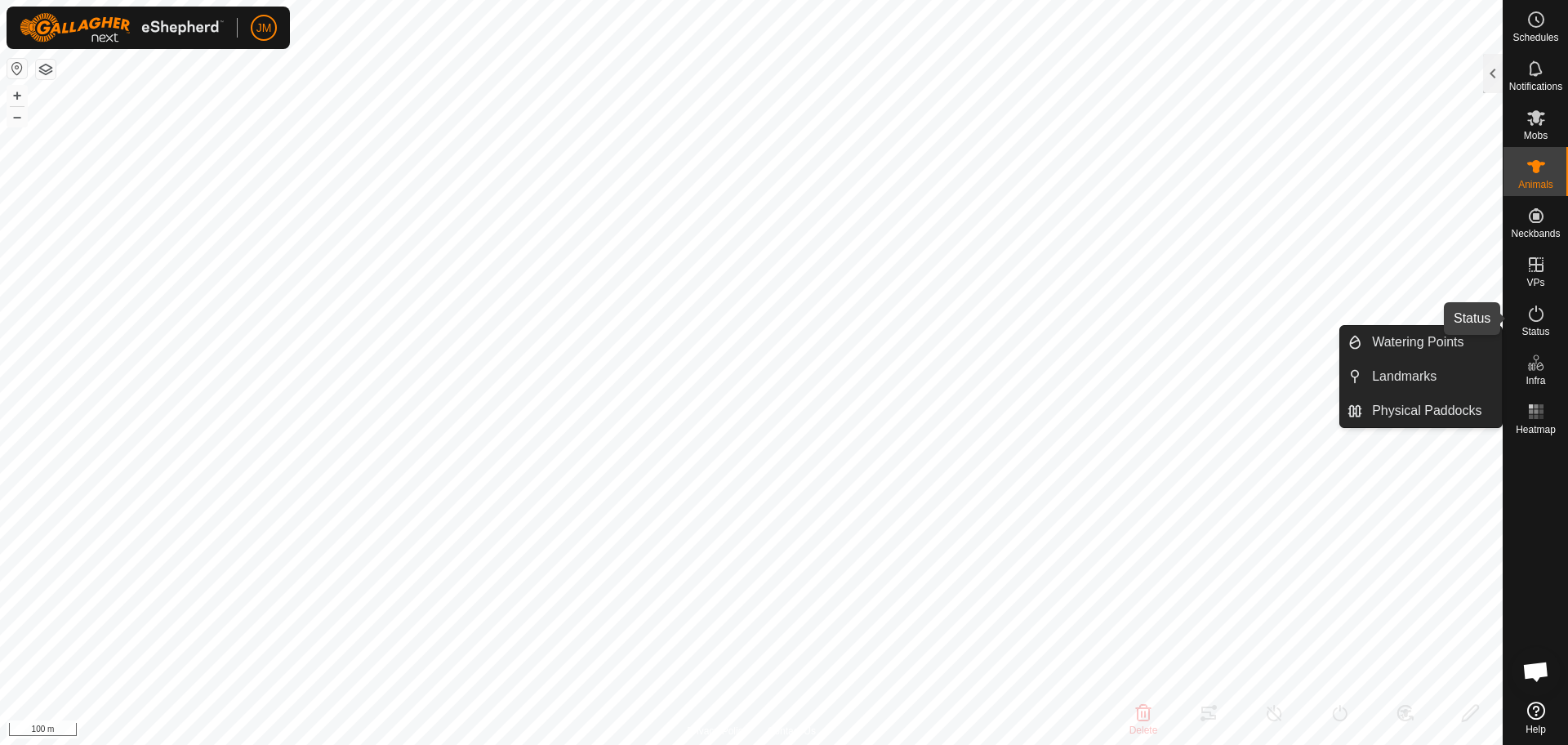
click at [1538, 312] on icon at bounding box center [1535, 313] width 19 height 19
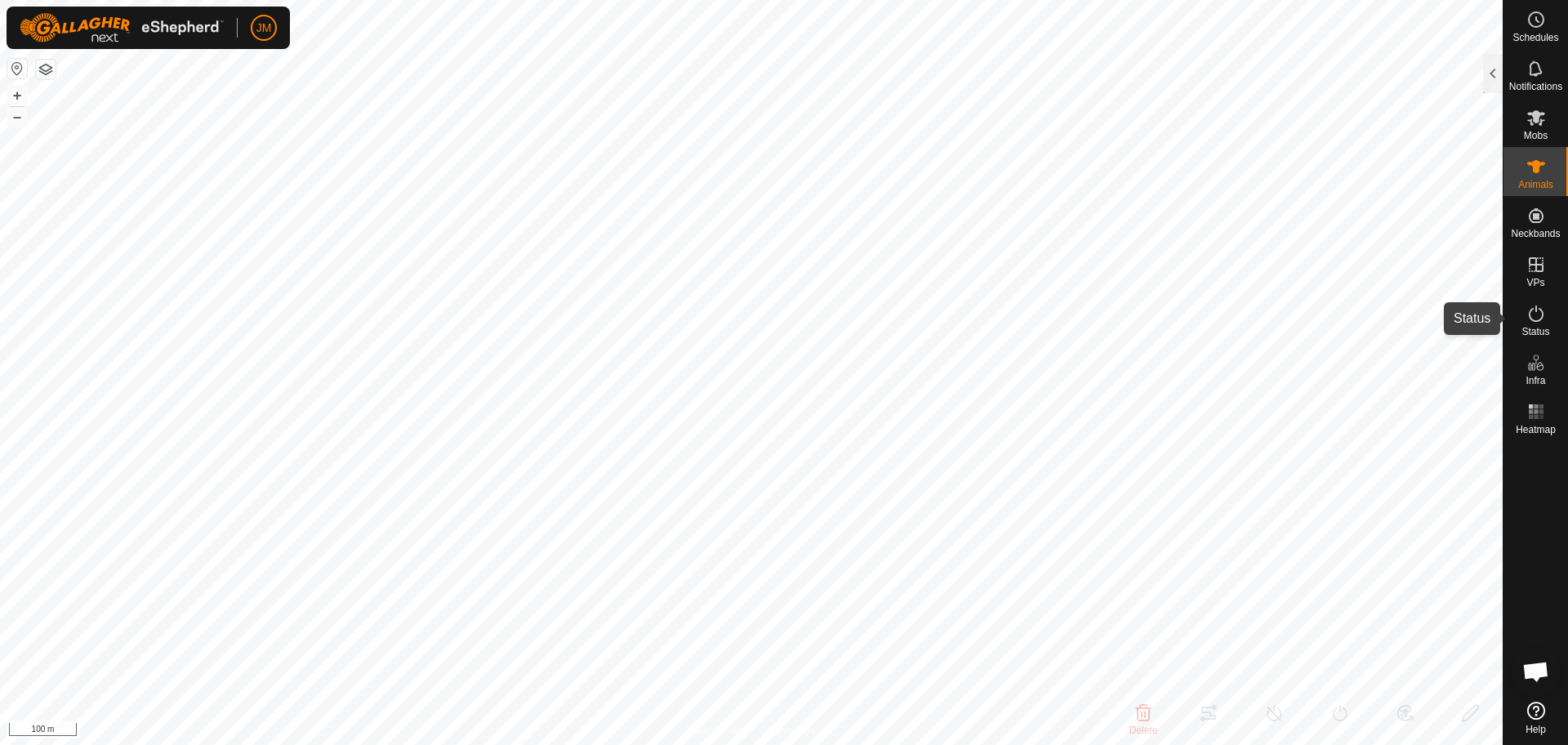
click at [1538, 312] on icon at bounding box center [1535, 313] width 19 height 19
click at [1489, 76] on div at bounding box center [1492, 73] width 19 height 39
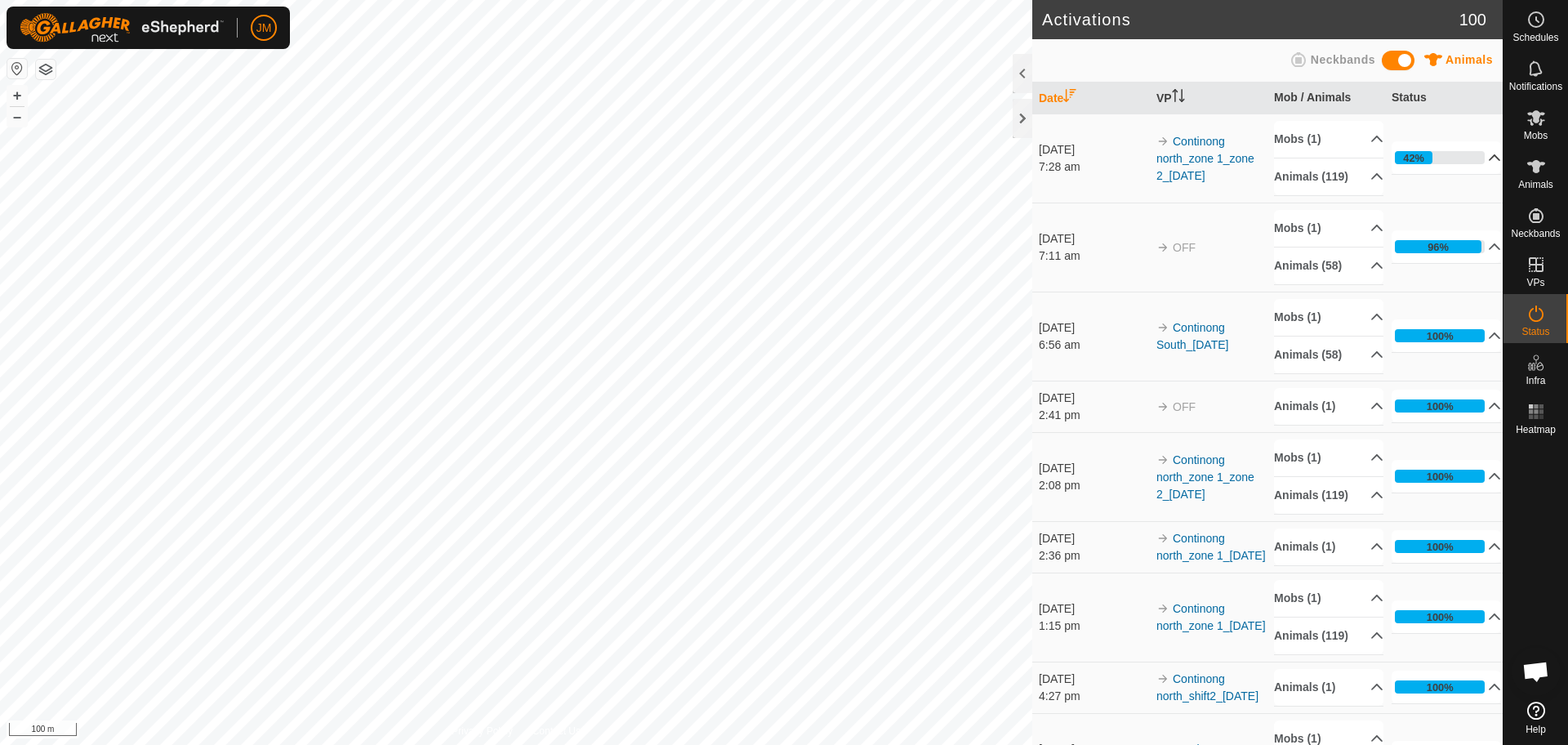
click at [1471, 167] on p-accordion-header "42%" at bounding box center [1447, 158] width 110 height 33
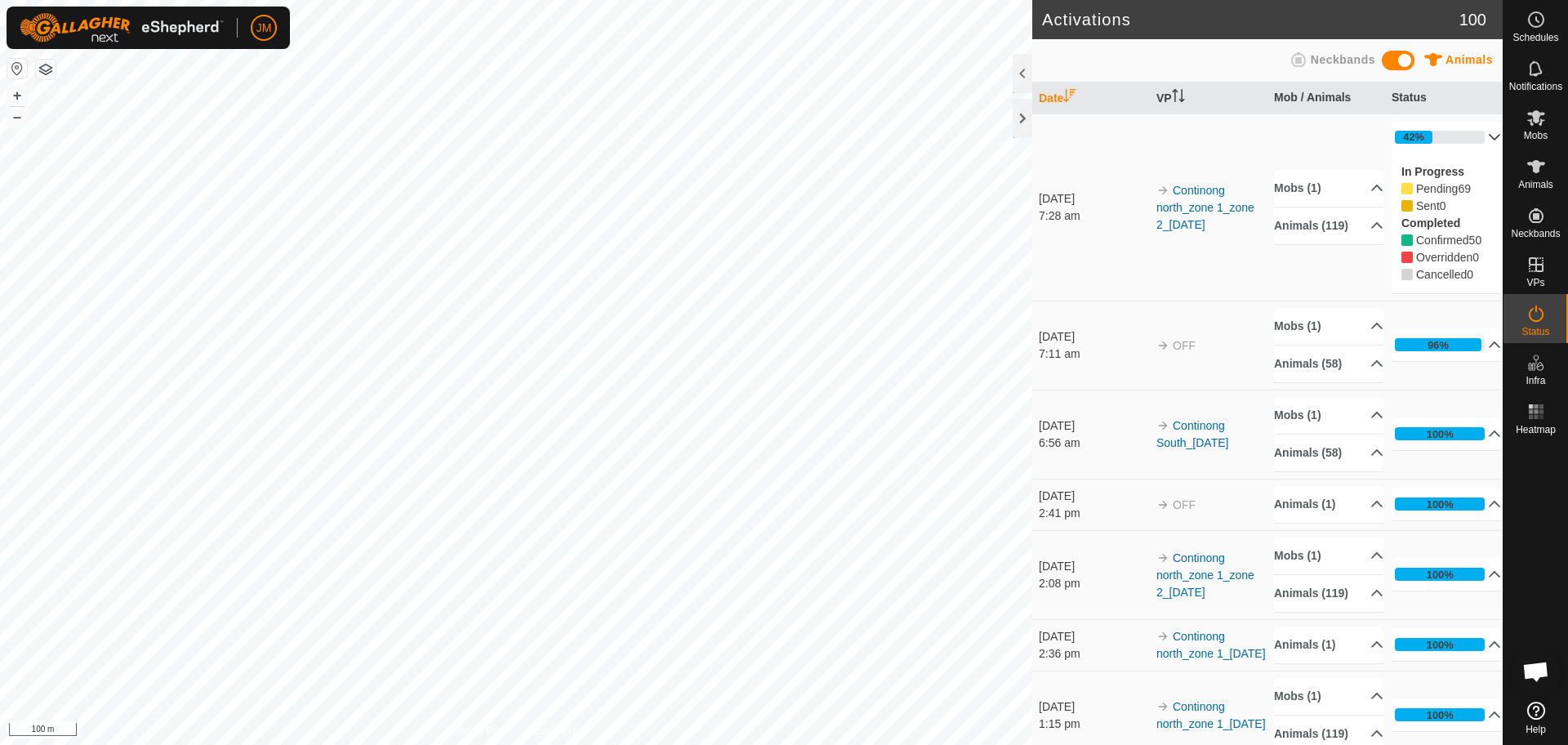
click at [1468, 131] on p-accordion-header "42%" at bounding box center [1447, 137] width 110 height 33
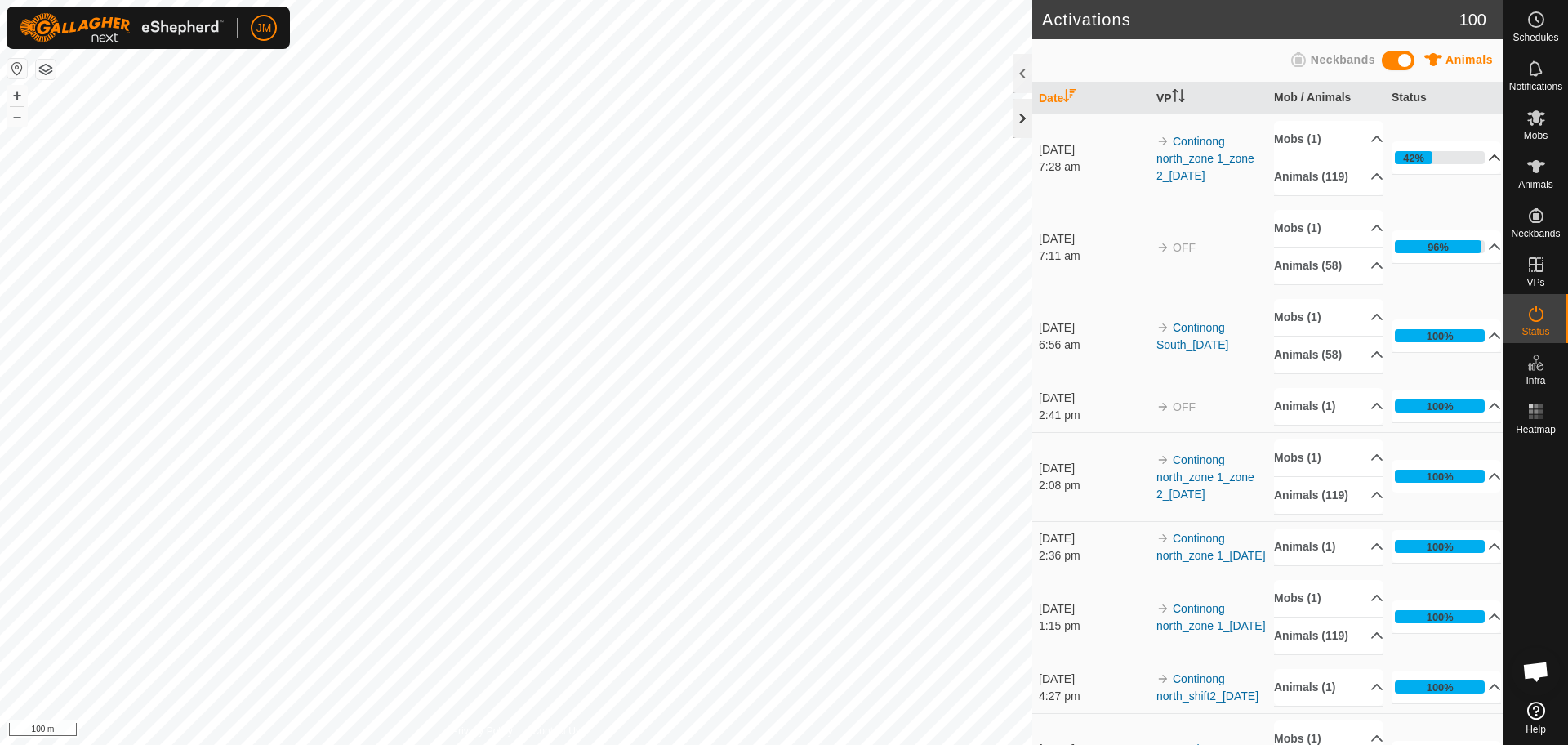
click at [1018, 113] on div at bounding box center [1022, 118] width 19 height 39
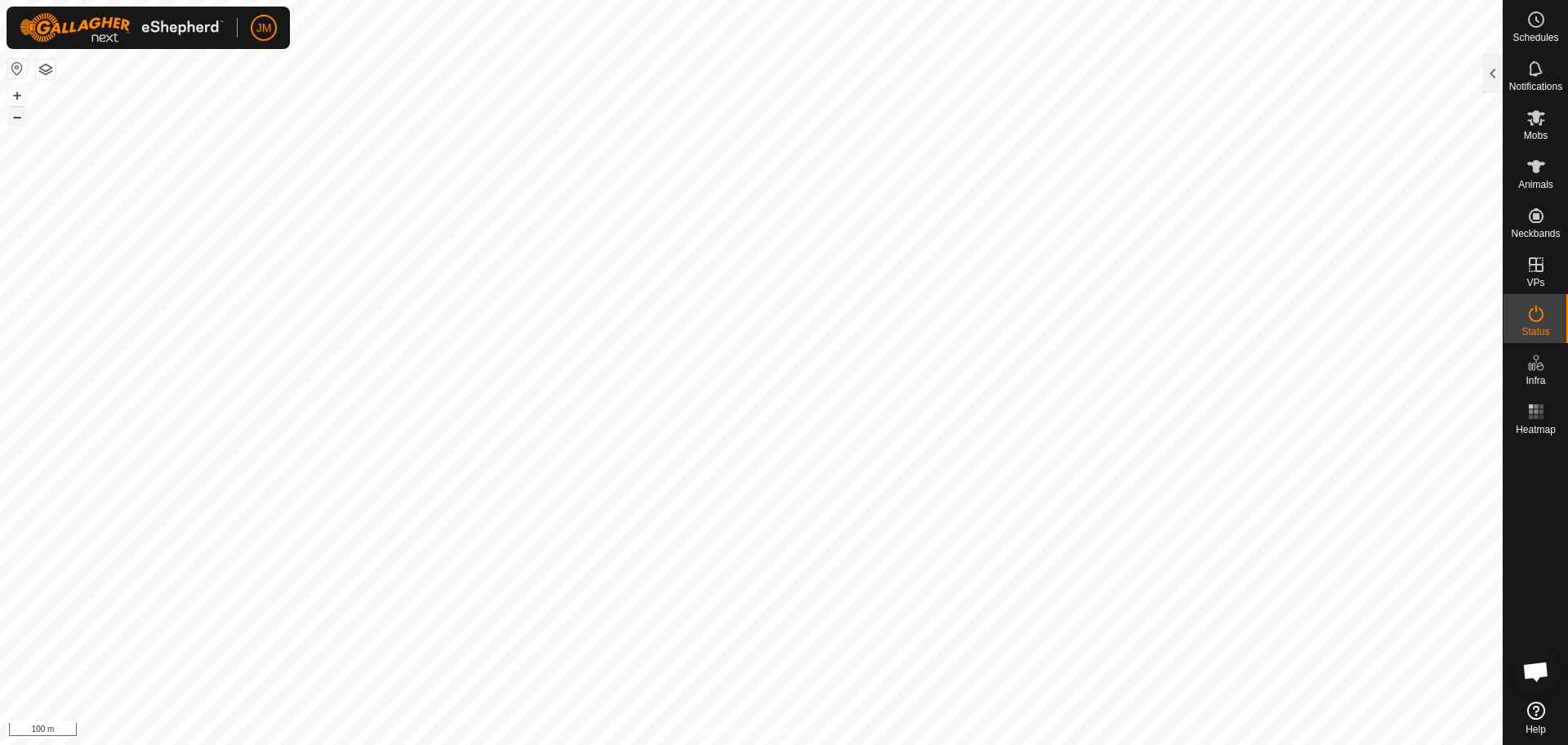
click at [20, 117] on button "–" at bounding box center [16, 116] width 19 height 19
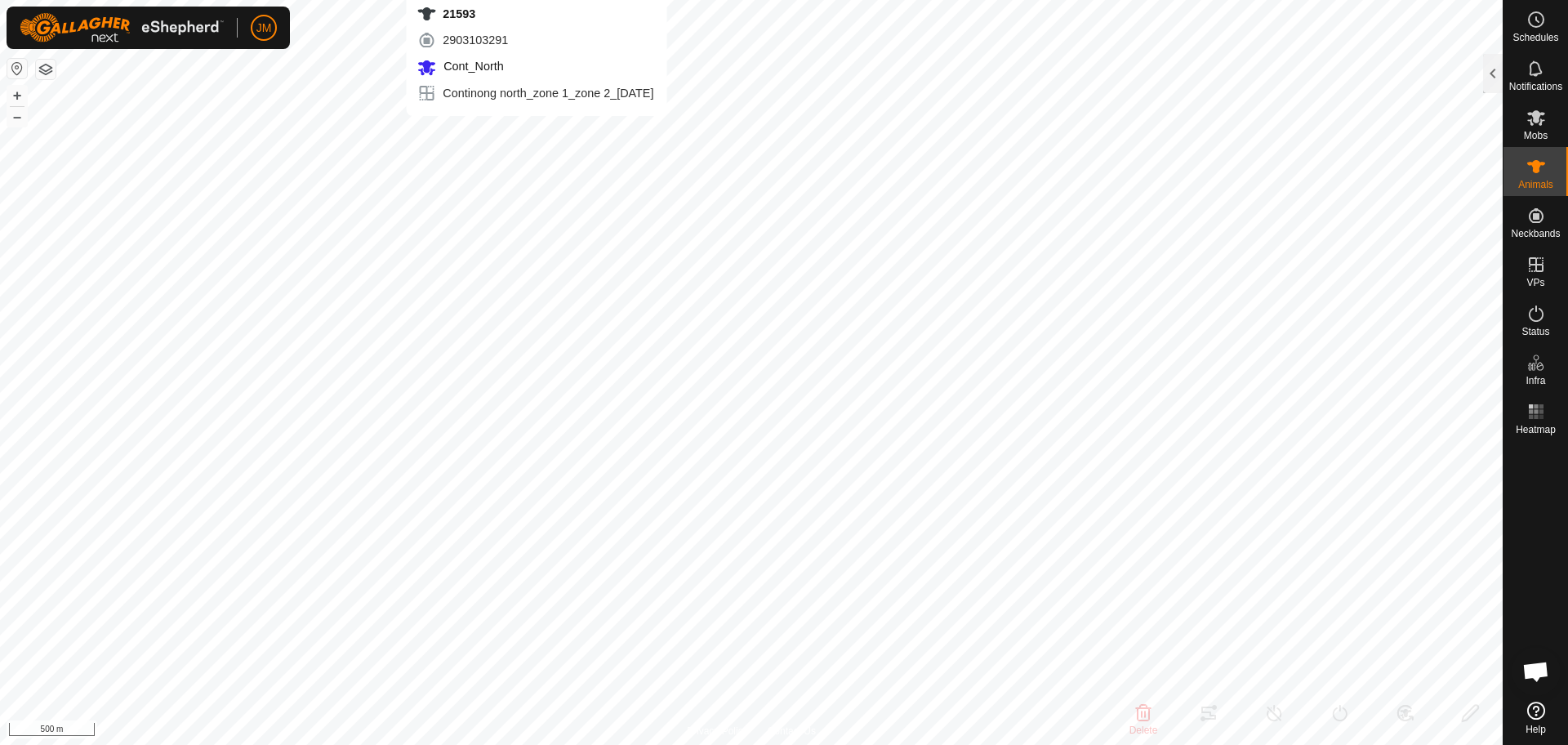
type input "21593"
type input "-"
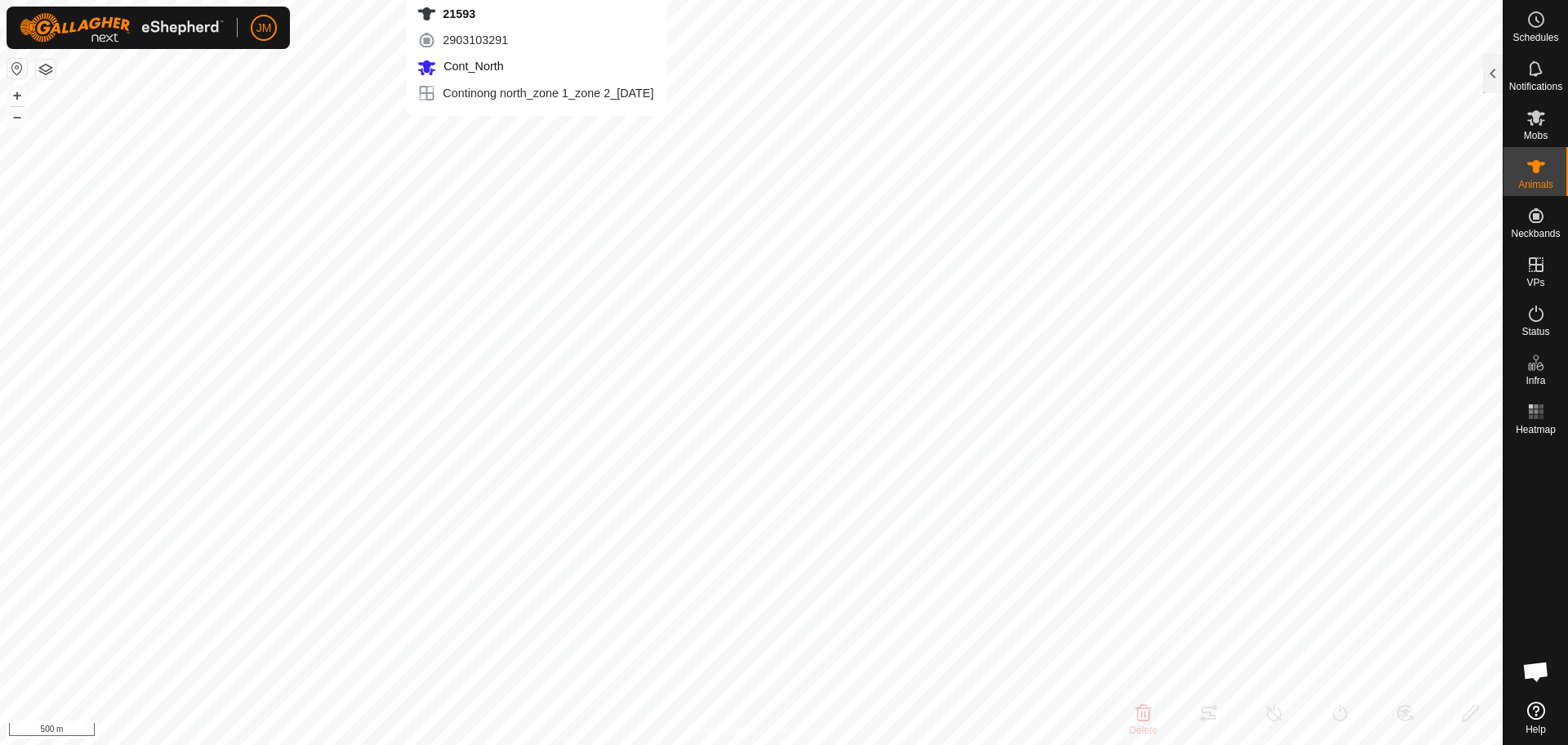
type input "-"
